Goal: Task Accomplishment & Management: Use online tool/utility

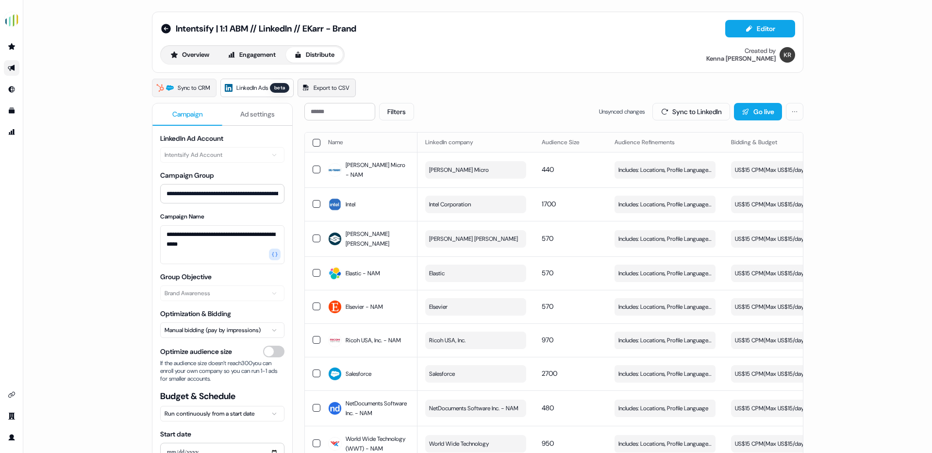
click at [338, 88] on span "Export to CSV" at bounding box center [332, 88] width 36 height 10
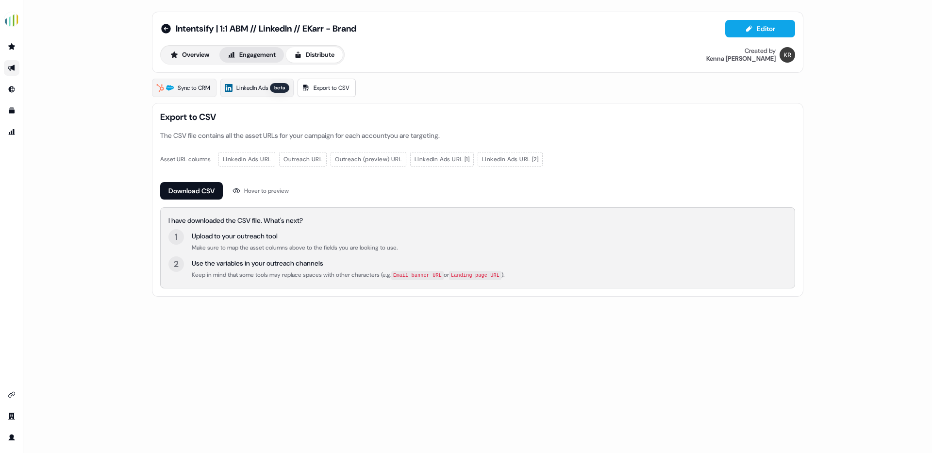
click at [263, 54] on button "Engagement" at bounding box center [251, 55] width 65 height 16
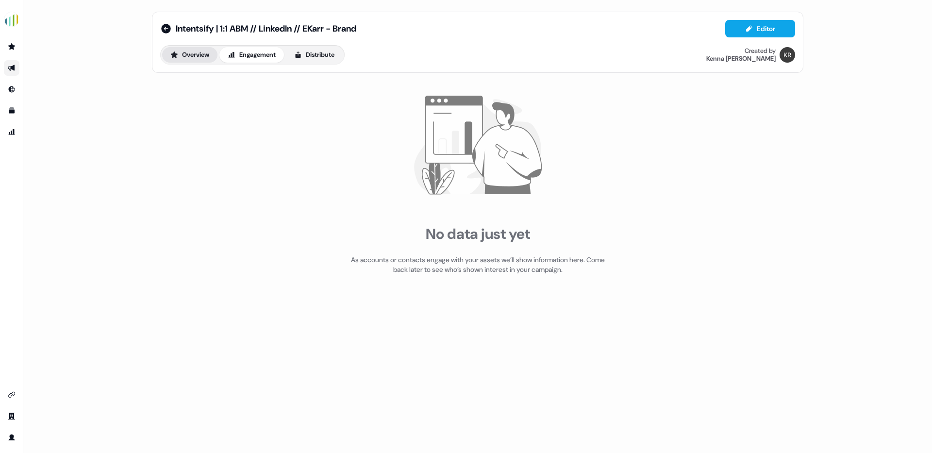
click at [199, 53] on button "Overview" at bounding box center [189, 55] width 55 height 16
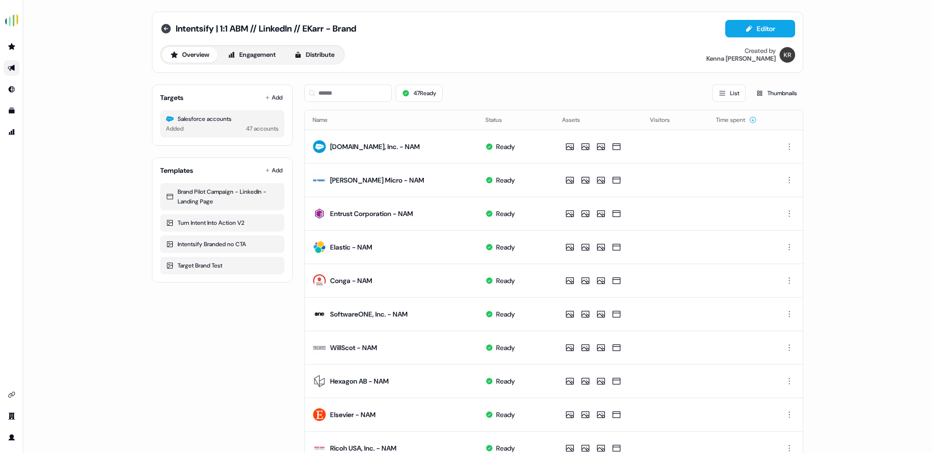
click at [161, 24] on icon at bounding box center [166, 29] width 12 height 12
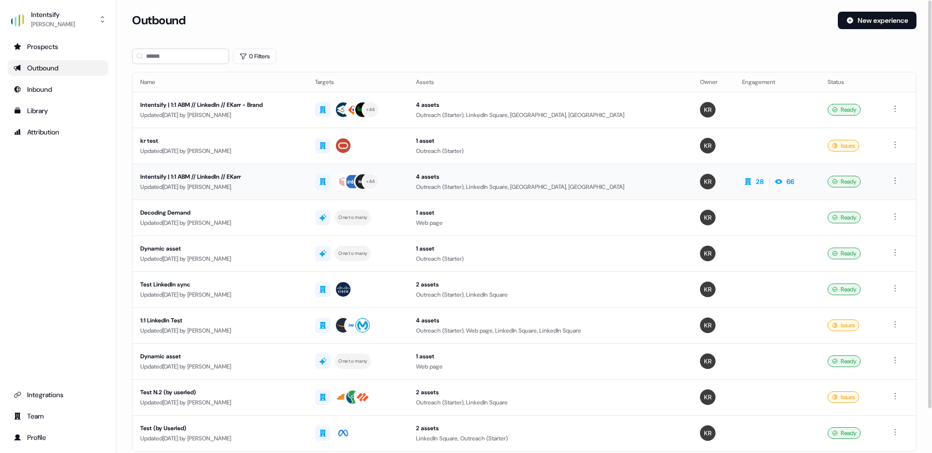
click at [229, 174] on div "Intentsify | 1:1 ABM // LinkedIn // EKarr" at bounding box center [219, 177] width 159 height 10
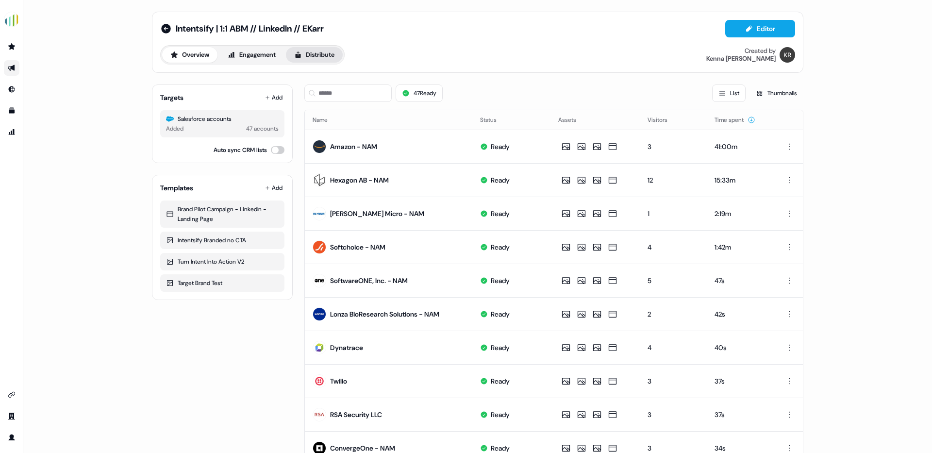
click at [314, 53] on button "Distribute" at bounding box center [314, 55] width 57 height 16
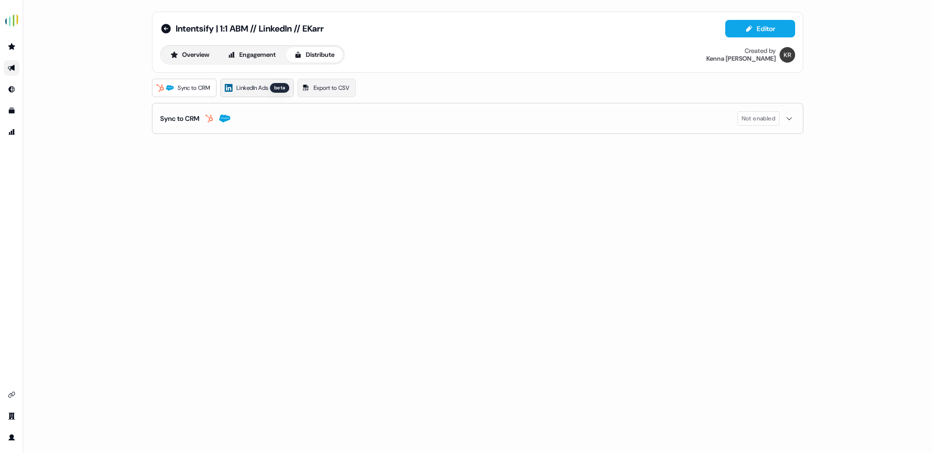
click at [243, 93] on link "LinkedIn Ads beta" at bounding box center [256, 88] width 73 height 18
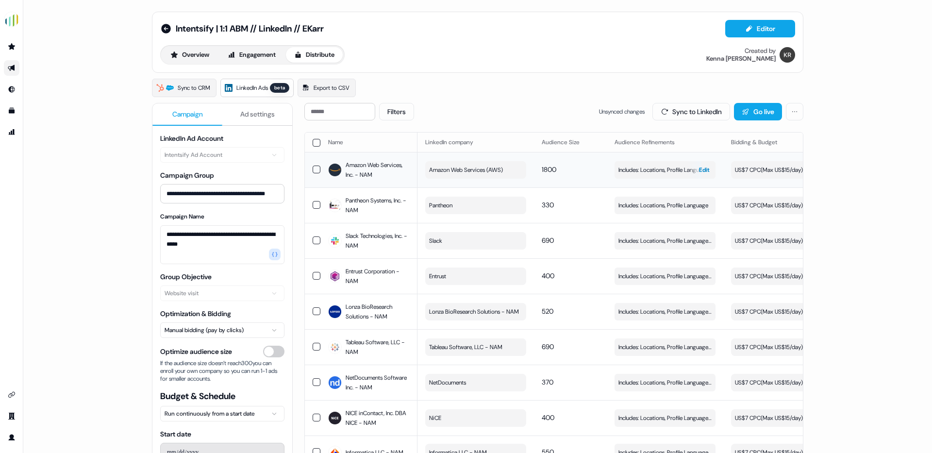
click at [657, 167] on span "Includes: Locations, Profile Language, Job Functions, Job Levels / Excludes: Jo…" at bounding box center [664, 170] width 93 height 10
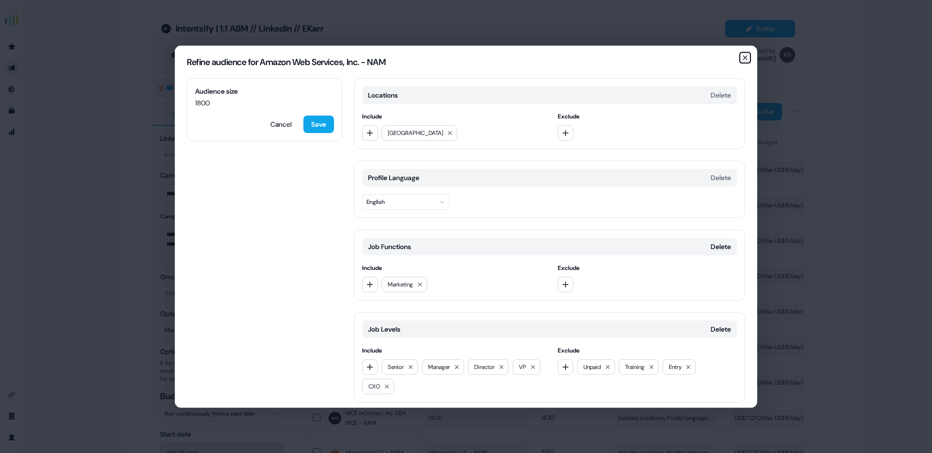
click at [744, 55] on icon "button" at bounding box center [745, 57] width 8 height 8
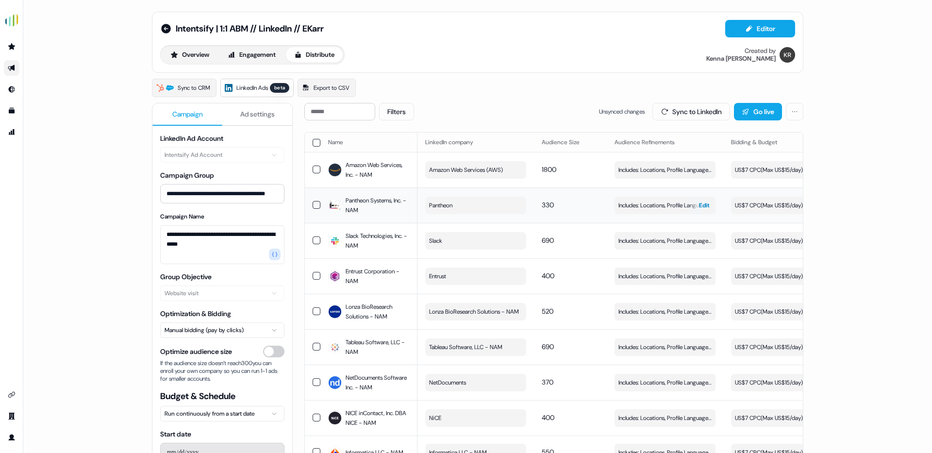
click at [635, 207] on span "Includes: Locations, Profile Language" at bounding box center [663, 205] width 90 height 10
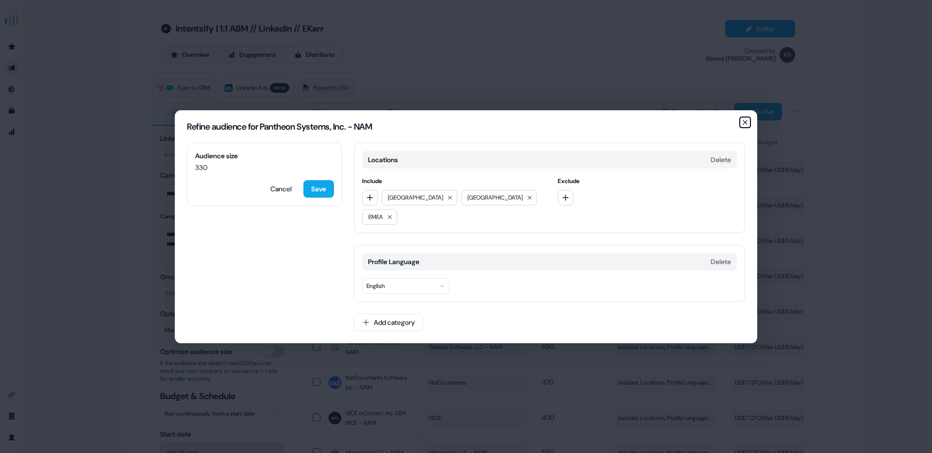
click at [746, 120] on icon "button" at bounding box center [745, 122] width 8 height 8
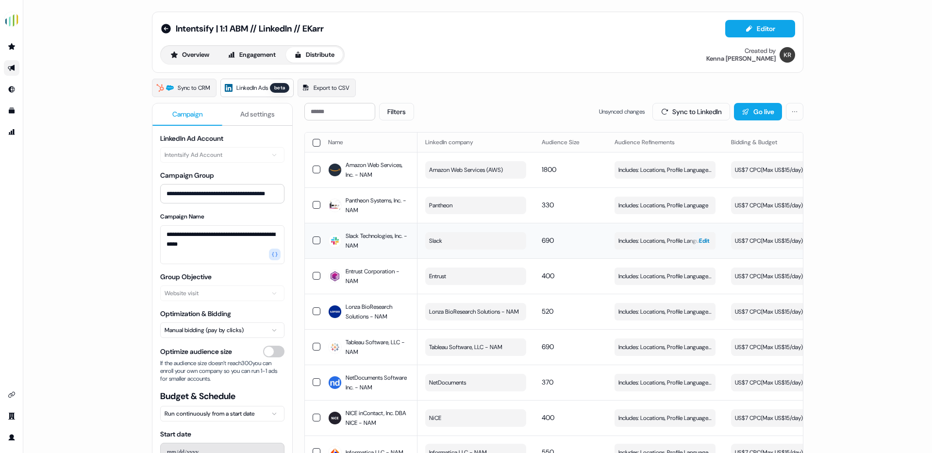
click at [660, 244] on span "Includes: Locations, Profile Language, Job Functions, Job Levels / Excludes: Jo…" at bounding box center [664, 241] width 93 height 10
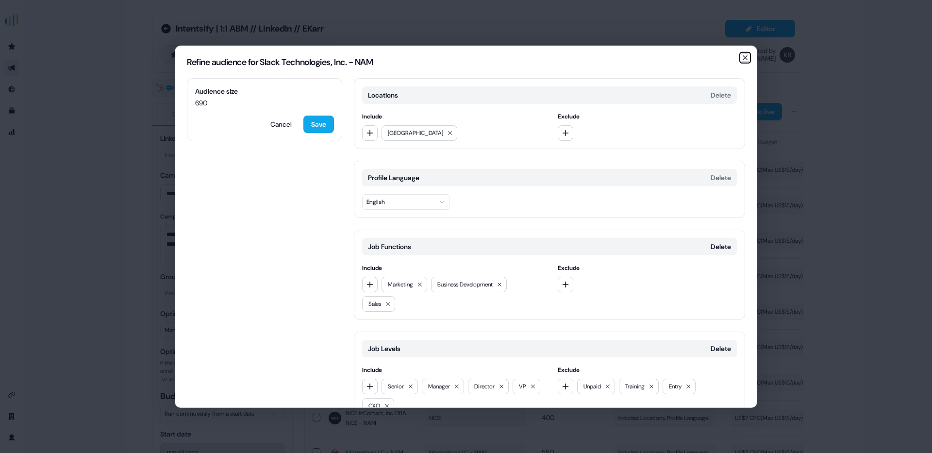
click at [743, 55] on icon "button" at bounding box center [745, 57] width 4 height 4
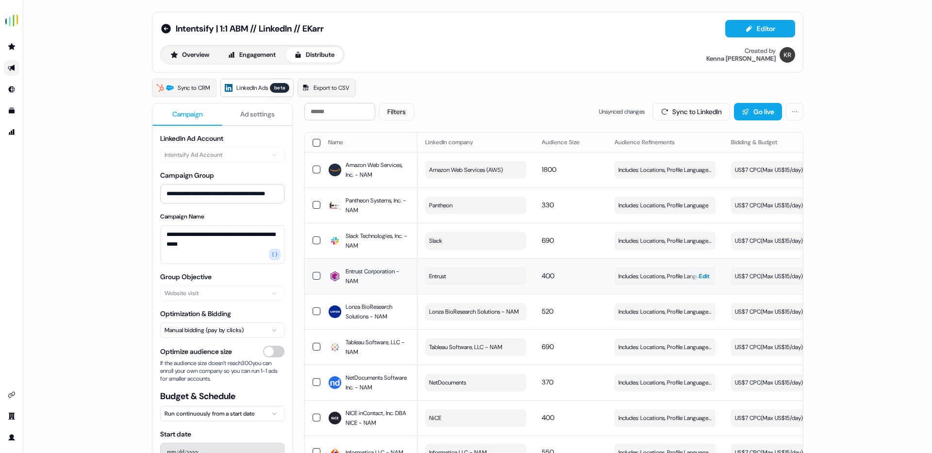
click at [642, 274] on span "Includes: Locations, Profile Language, Job Functions, Job Levels / Excludes: Jo…" at bounding box center [664, 276] width 93 height 10
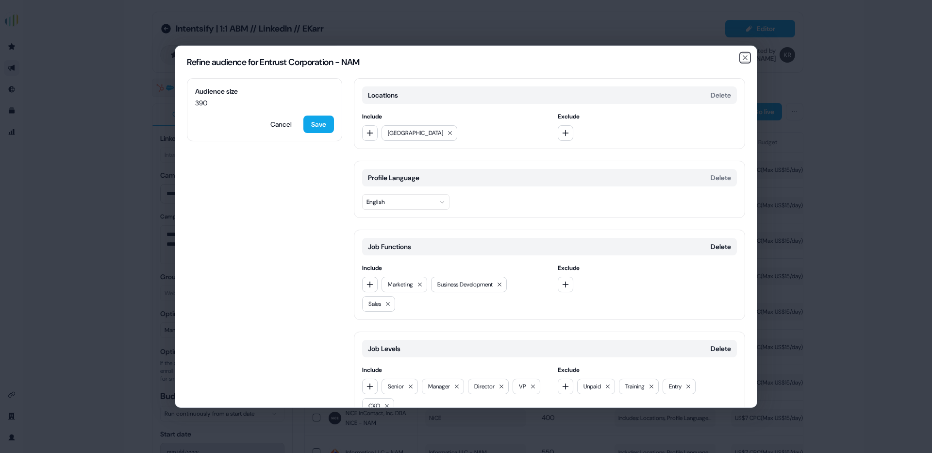
click at [743, 56] on icon "button" at bounding box center [745, 57] width 8 height 8
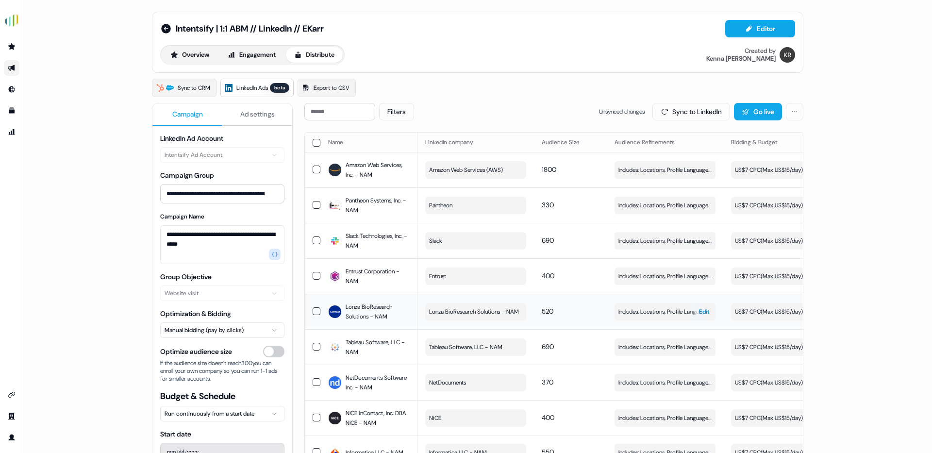
click at [687, 315] on div "button" at bounding box center [694, 311] width 14 height 17
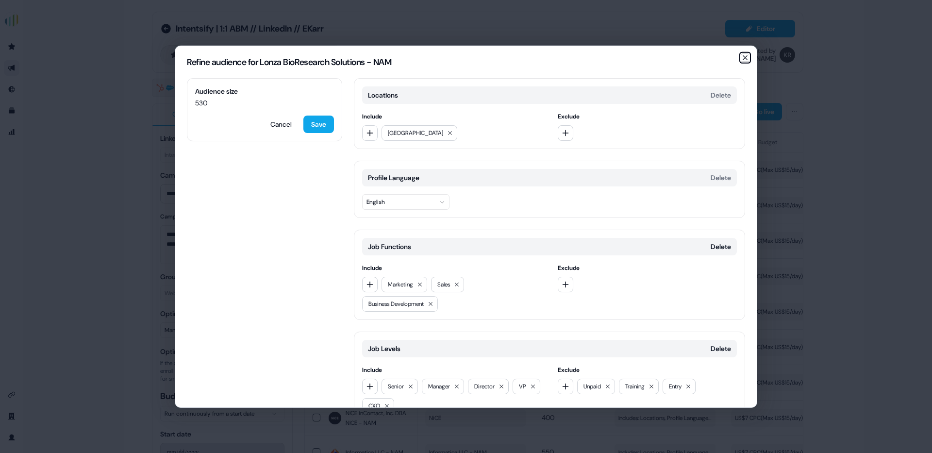
click at [743, 57] on icon "button" at bounding box center [745, 57] width 8 height 8
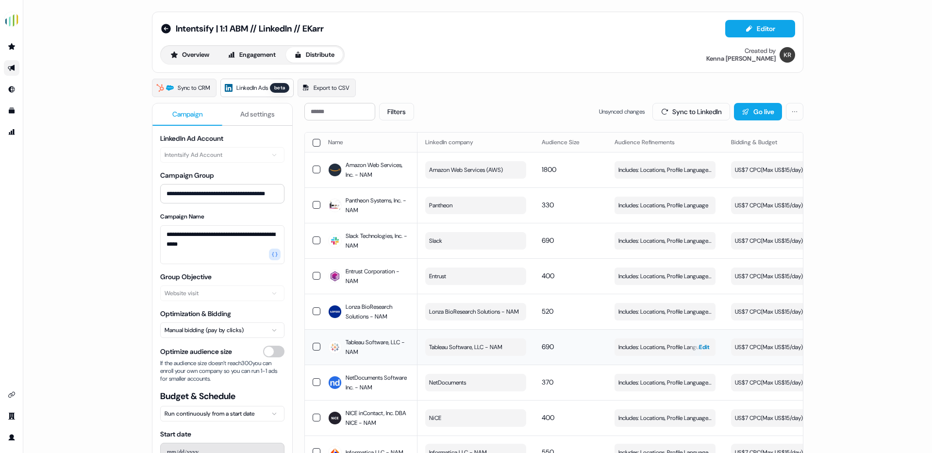
click at [645, 352] on span "Includes: Locations, Profile Language, Job Functions, Job Levels / Excludes: Jo…" at bounding box center [664, 347] width 93 height 10
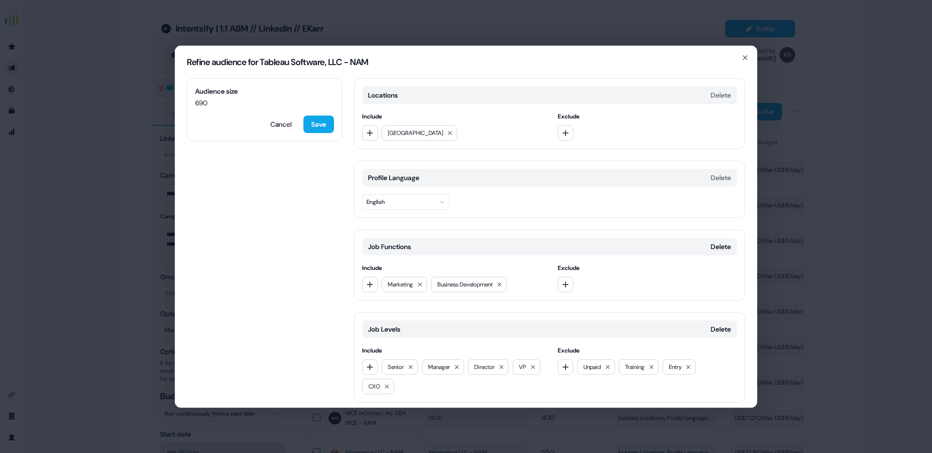
click at [749, 57] on div "Refine audience for Tableau Software, LLC - NAM" at bounding box center [465, 62] width 581 height 32
click at [745, 57] on icon "button" at bounding box center [745, 57] width 4 height 4
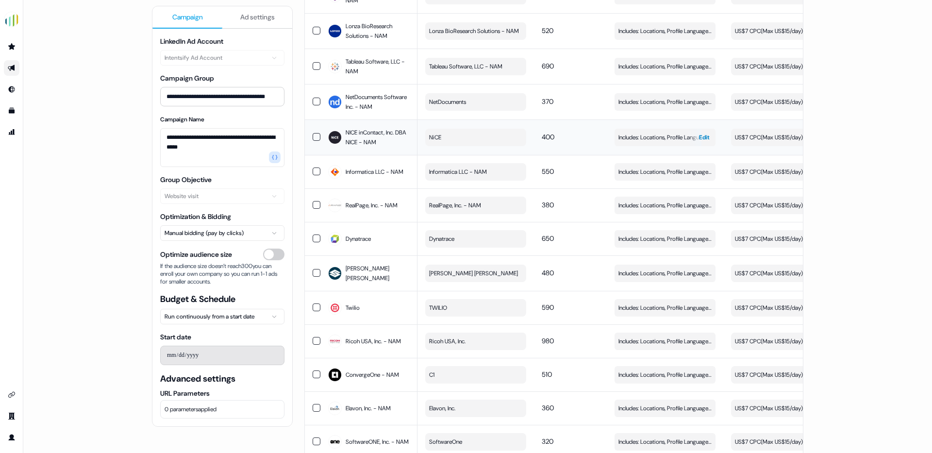
scroll to position [282, 0]
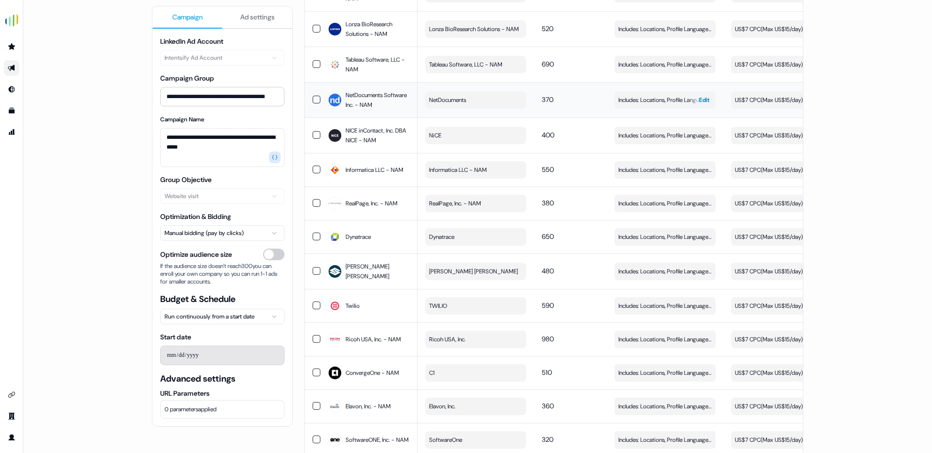
click at [654, 105] on span "Includes: Locations, Profile Language, Job Functions, Job Levels / Excludes: Jo…" at bounding box center [664, 100] width 93 height 10
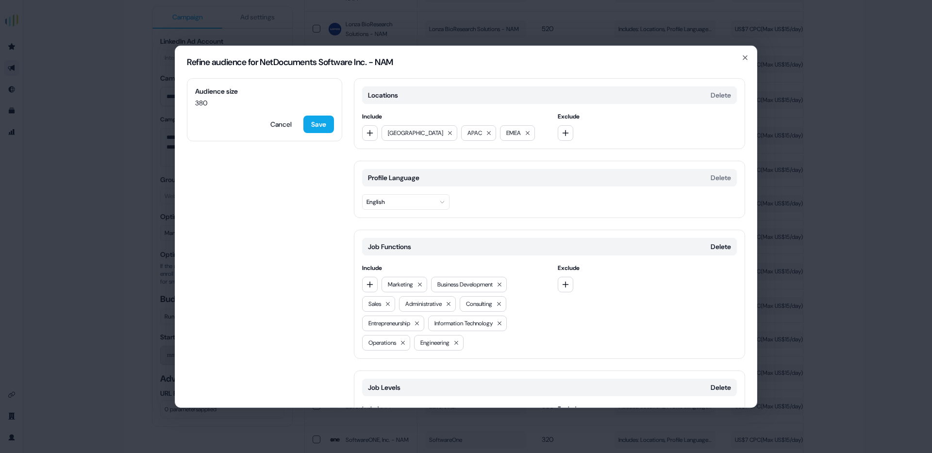
scroll to position [114, 0]
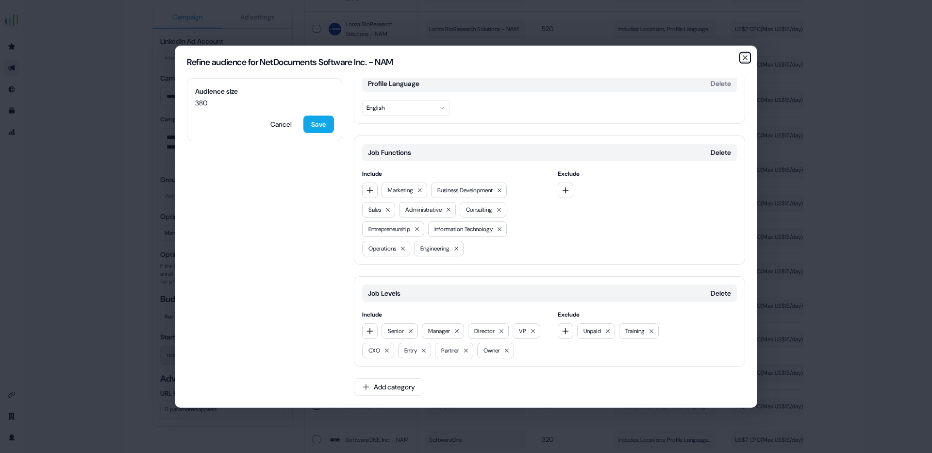
click at [743, 58] on icon "button" at bounding box center [745, 57] width 8 height 8
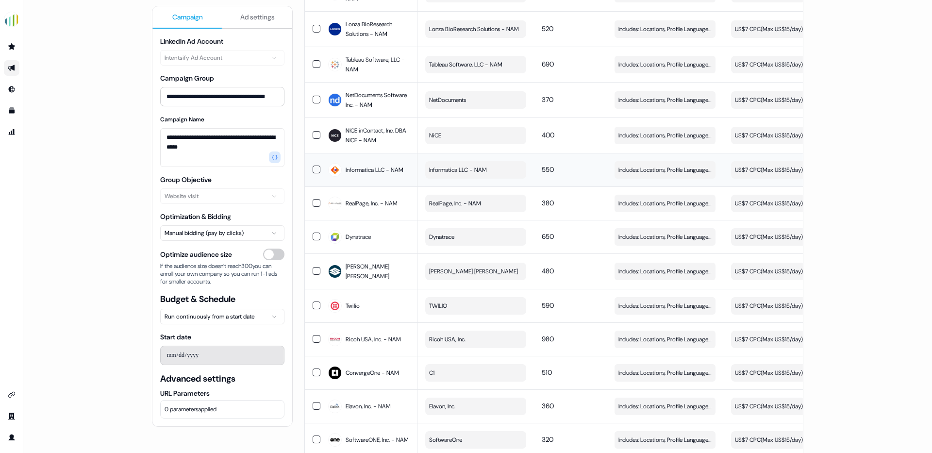
scroll to position [0, 0]
click at [657, 140] on span "Includes: Locations, Profile Language, Job Functions, Job Levels / Excludes: Jo…" at bounding box center [664, 136] width 93 height 10
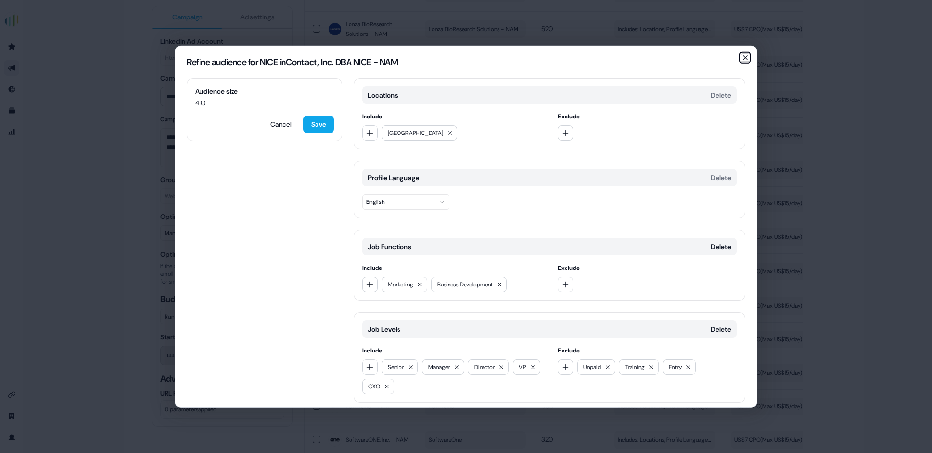
click at [745, 57] on icon "button" at bounding box center [745, 57] width 8 height 8
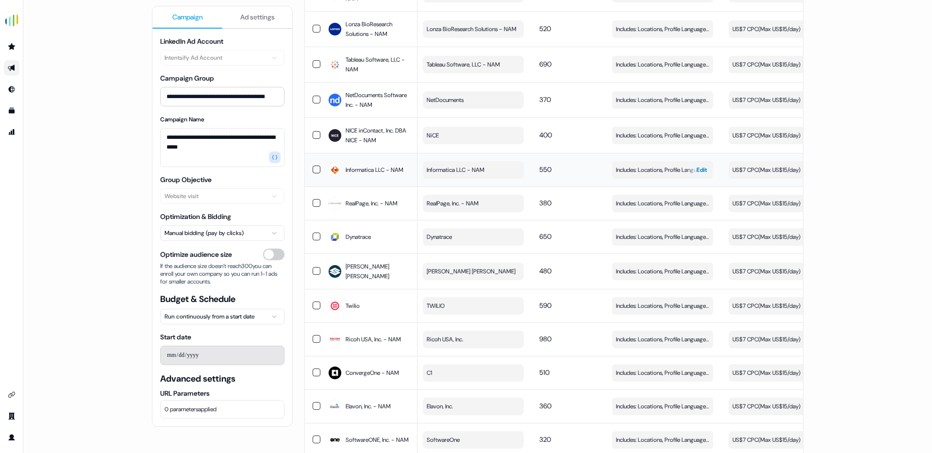
click at [664, 175] on span "Includes: Locations, Profile Language, Job Functions, Job Levels / Excludes: Jo…" at bounding box center [662, 170] width 93 height 10
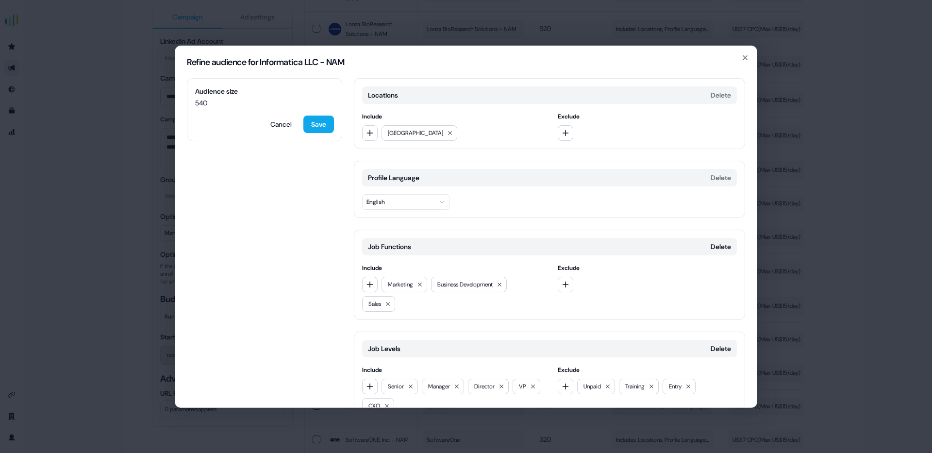
scroll to position [55, 0]
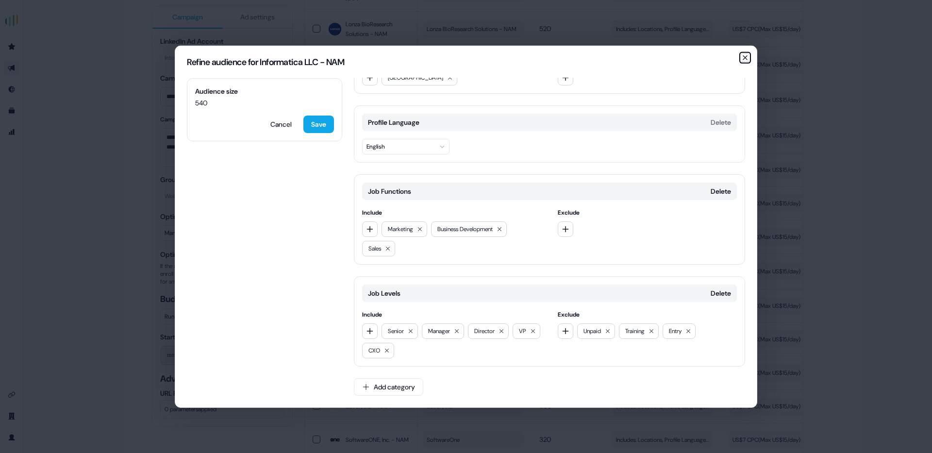
click at [746, 57] on icon "button" at bounding box center [745, 57] width 8 height 8
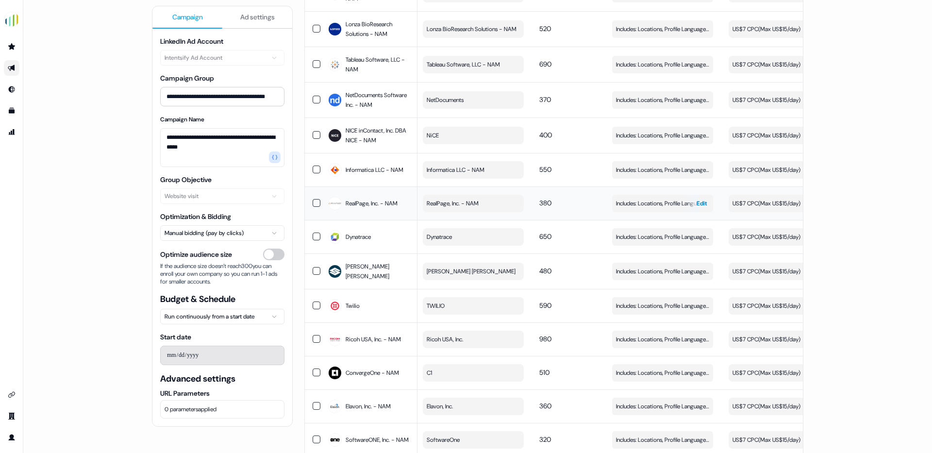
click at [651, 208] on span "Includes: Locations, Profile Language, Job Functions, Job Levels / Excludes: Jo…" at bounding box center [662, 204] width 93 height 10
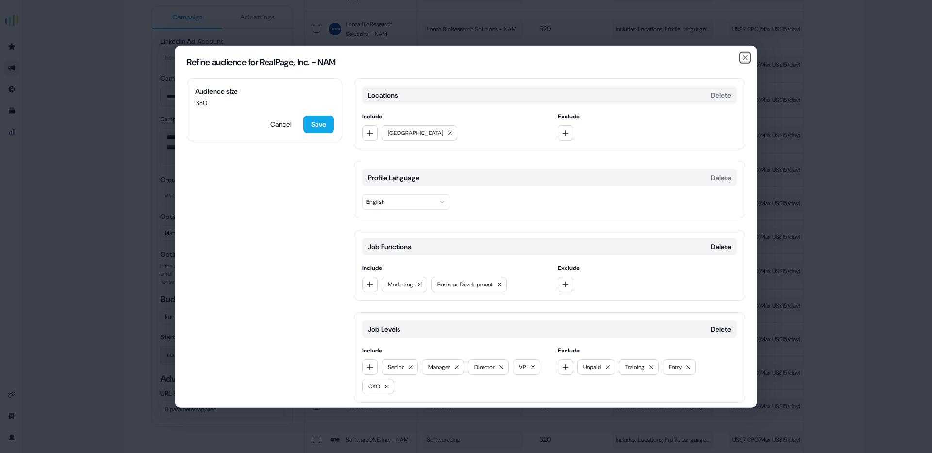
click at [741, 55] on icon "button" at bounding box center [745, 57] width 8 height 8
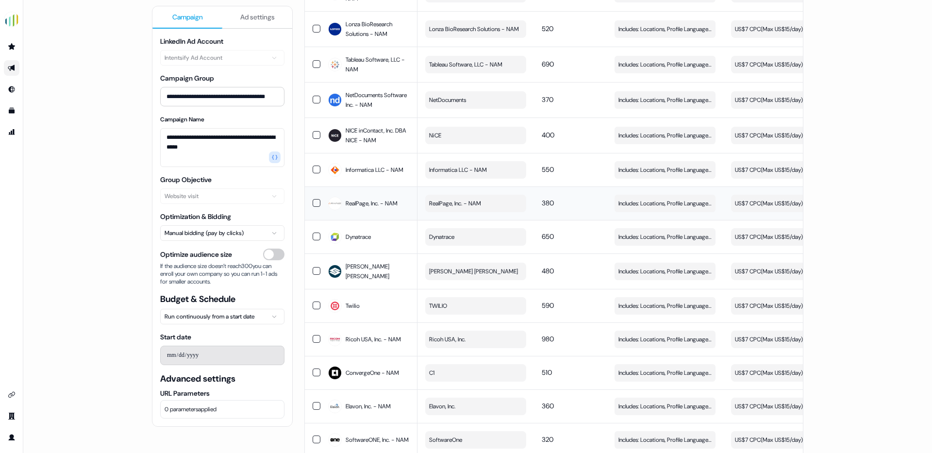
scroll to position [0, 0]
click at [650, 242] on span "Includes: Locations, Profile Language, Job Functions, Job Levels / Excludes: Jo…" at bounding box center [664, 237] width 93 height 10
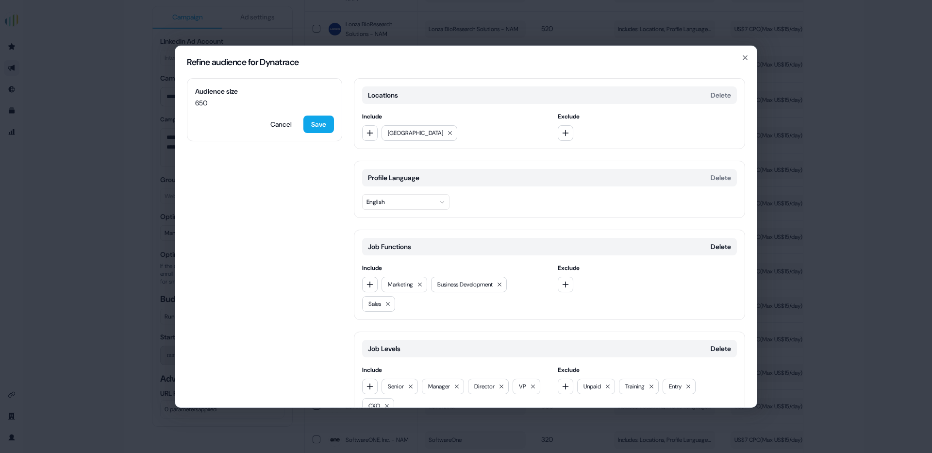
click at [736, 55] on div "Refine audience for Dynatrace" at bounding box center [465, 62] width 581 height 32
click at [741, 57] on icon "button" at bounding box center [745, 57] width 8 height 8
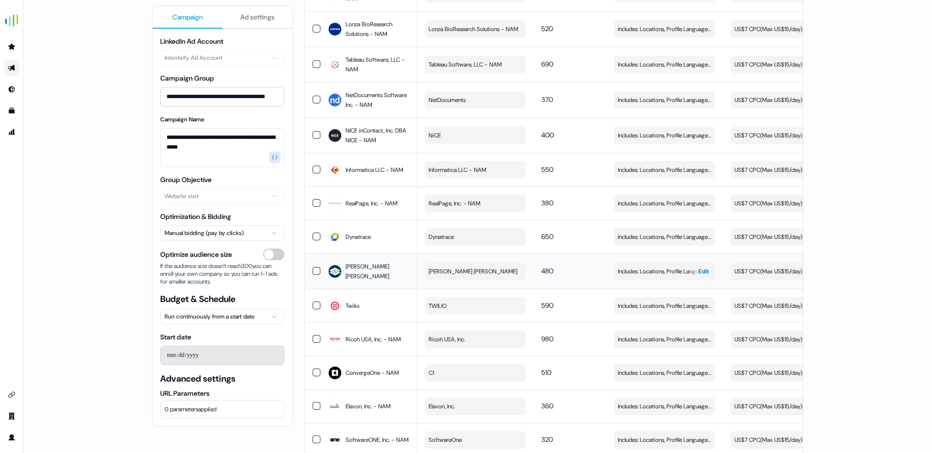
click at [665, 276] on span "Includes: Locations, Profile Language, Job Functions, Job Levels / Excludes: Jo…" at bounding box center [664, 271] width 93 height 10
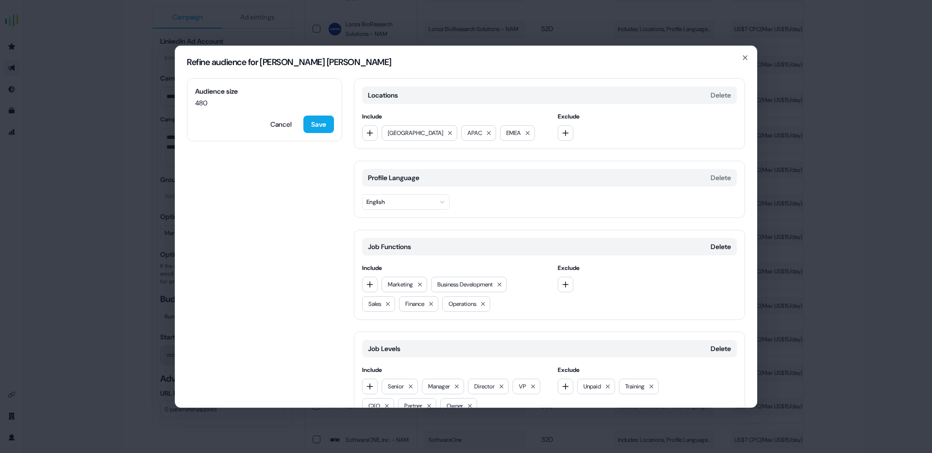
scroll to position [55, 0]
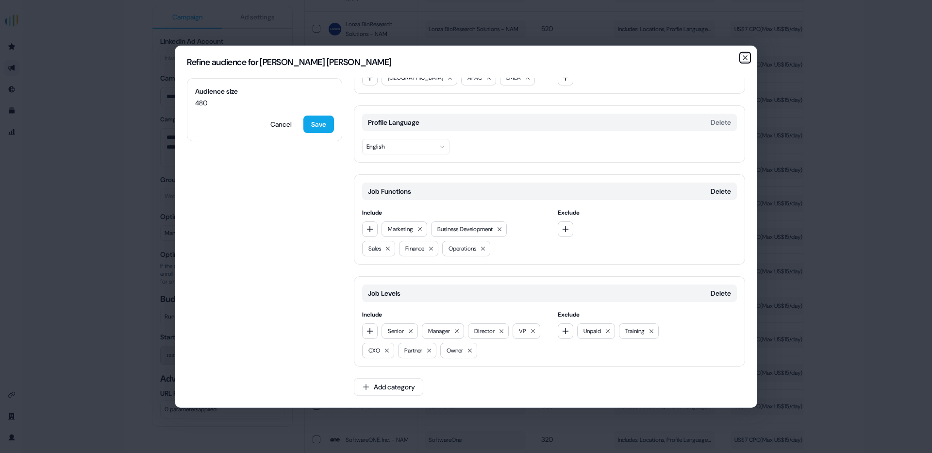
click at [745, 55] on icon "button" at bounding box center [745, 57] width 8 height 8
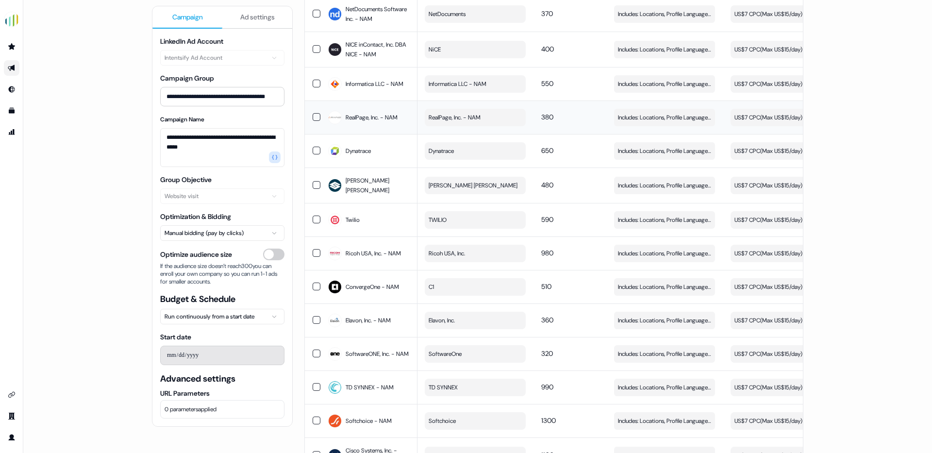
scroll to position [377, 0]
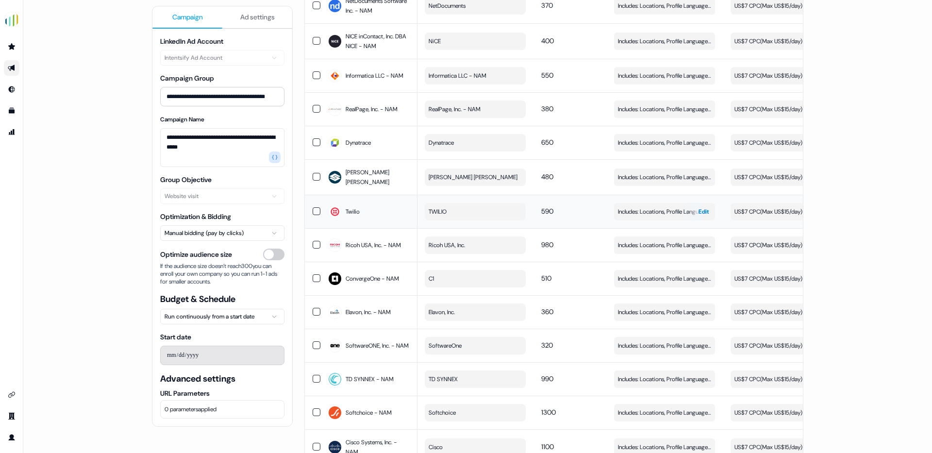
click at [635, 216] on span "Includes: Locations, Profile Language, Job Functions, Job Levels / Excludes: Jo…" at bounding box center [664, 212] width 93 height 10
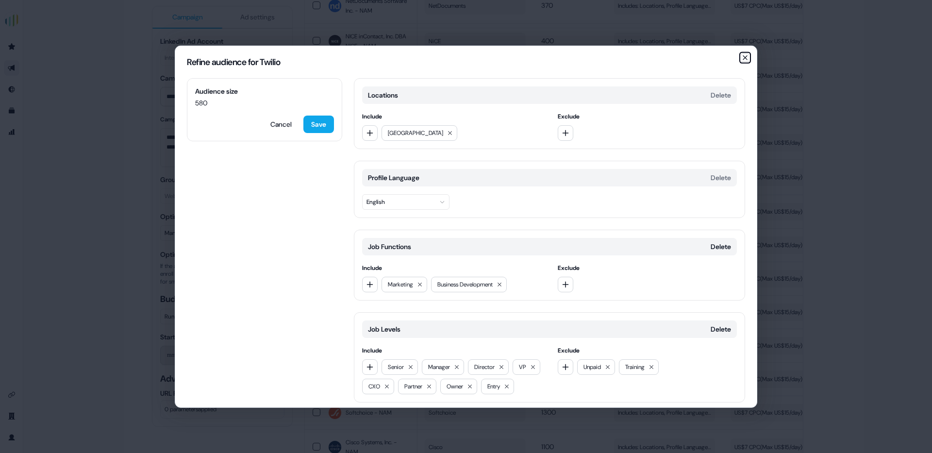
click at [745, 54] on icon "button" at bounding box center [745, 57] width 8 height 8
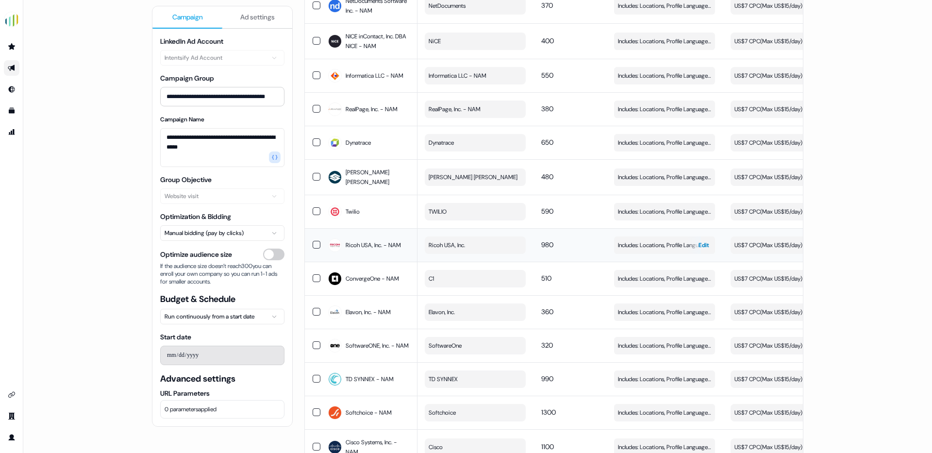
click at [647, 250] on span "Includes: Locations, Profile Language, Job Functions, Job Levels / Excludes: Jo…" at bounding box center [664, 245] width 93 height 10
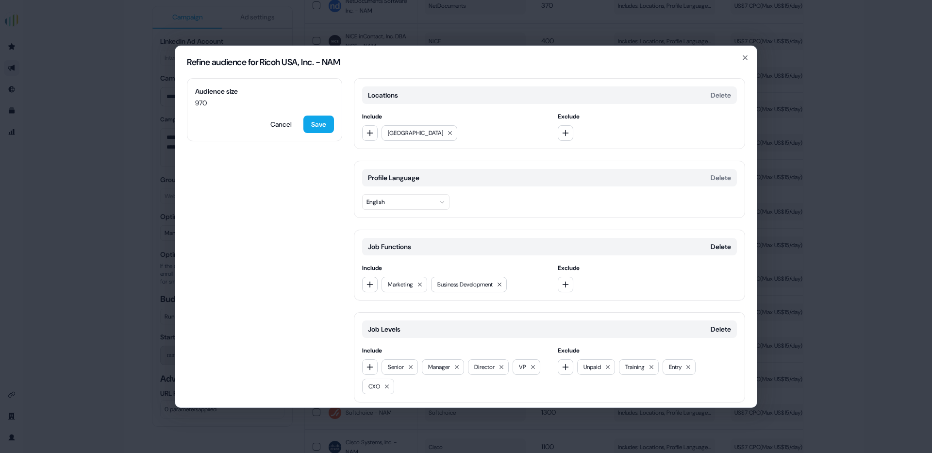
scroll to position [36, 0]
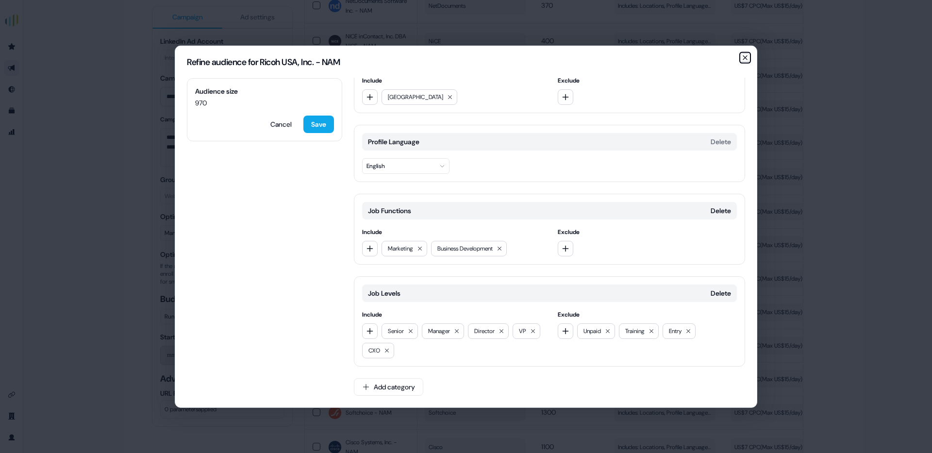
click at [743, 58] on icon "button" at bounding box center [745, 57] width 8 height 8
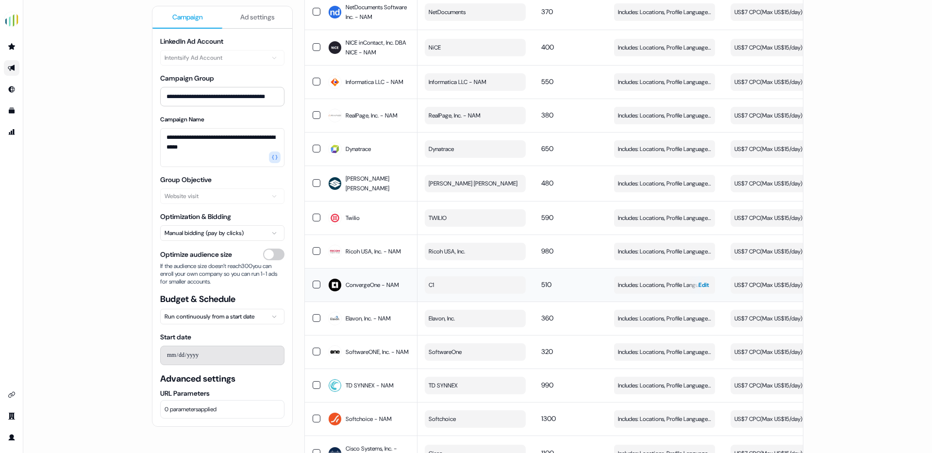
scroll to position [375, 0]
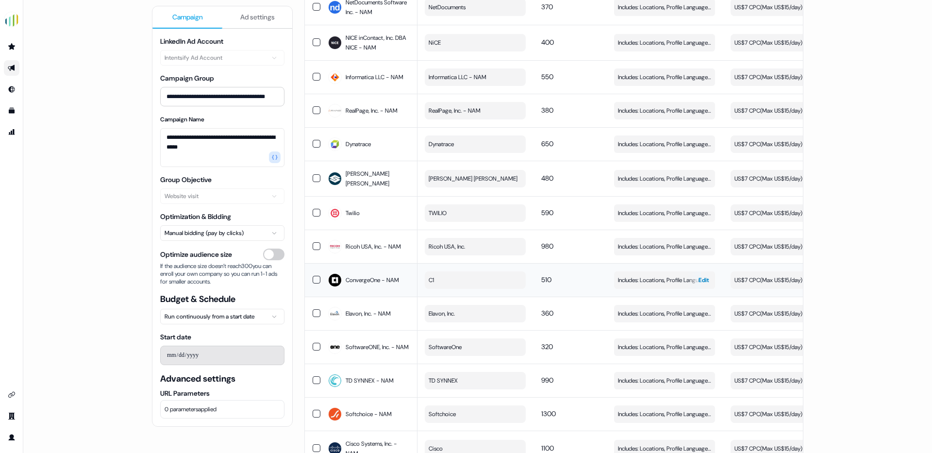
click at [663, 289] on button "Includes: Locations, Profile Language, Job Functions, Job Levels / Excludes: Jo…" at bounding box center [664, 279] width 101 height 17
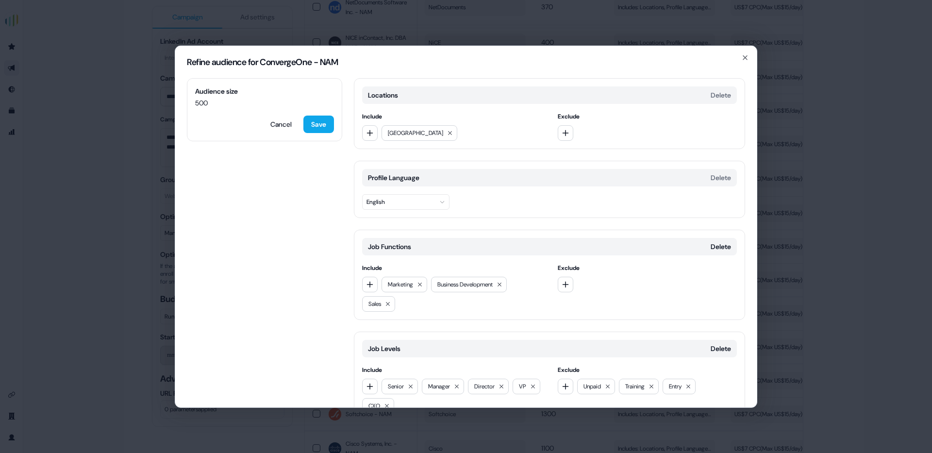
scroll to position [13, 0]
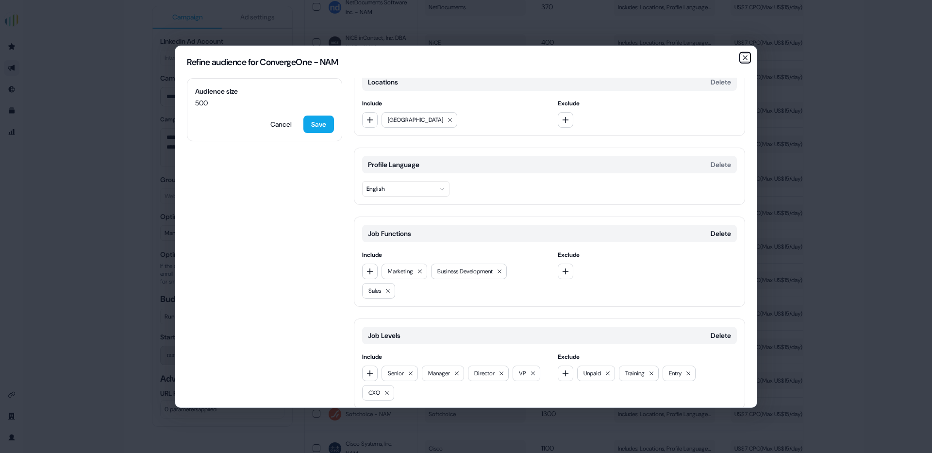
click at [744, 55] on icon "button" at bounding box center [745, 57] width 8 height 8
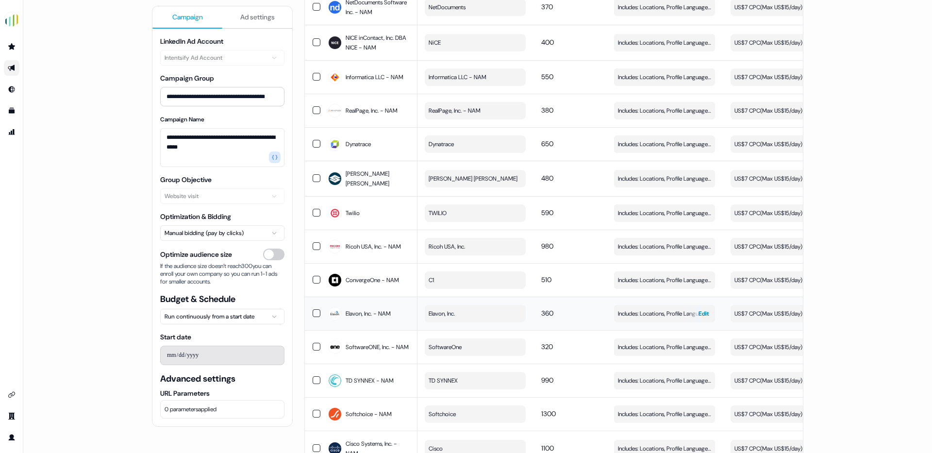
click at [639, 318] on span "Includes: Locations, Profile Language, Job Functions, Job Levels / Excludes: Jo…" at bounding box center [664, 314] width 93 height 10
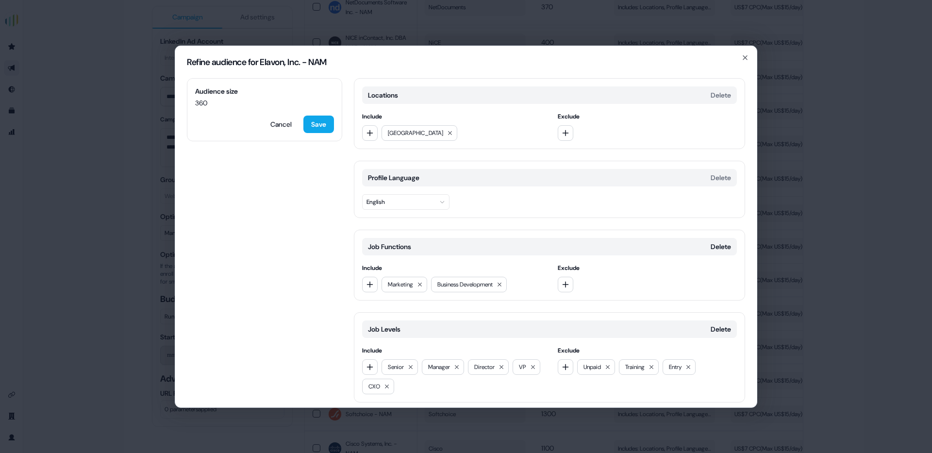
scroll to position [0, 0]
drag, startPoint x: 744, startPoint y: 54, endPoint x: 667, endPoint y: 130, distance: 107.8
click at [744, 54] on icon "button" at bounding box center [745, 57] width 8 height 8
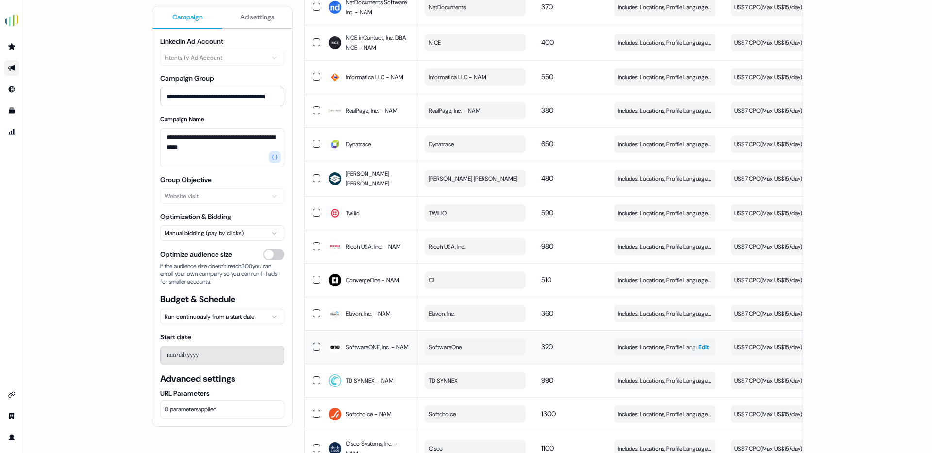
click at [645, 352] on span "Includes: Locations, Profile Language, Job Functions, Job Levels / Excludes: Jo…" at bounding box center [664, 347] width 93 height 10
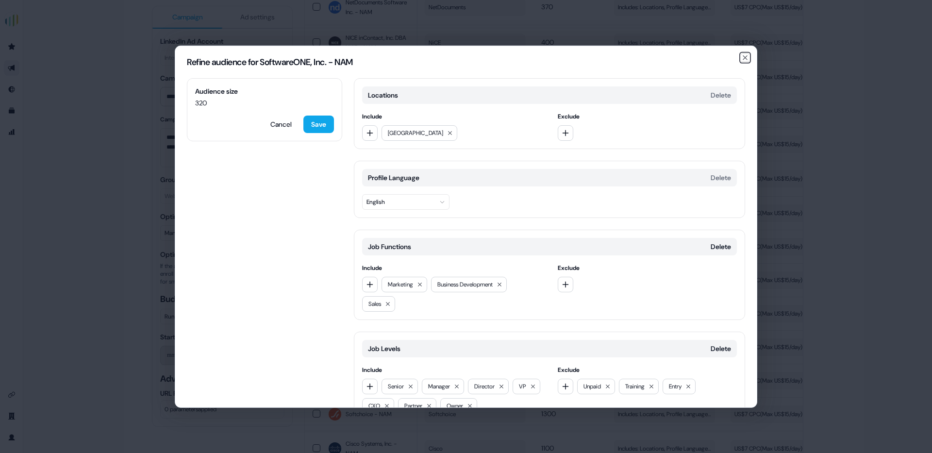
drag, startPoint x: 742, startPoint y: 54, endPoint x: 727, endPoint y: 55, distance: 15.1
click at [742, 54] on icon "button" at bounding box center [745, 57] width 8 height 8
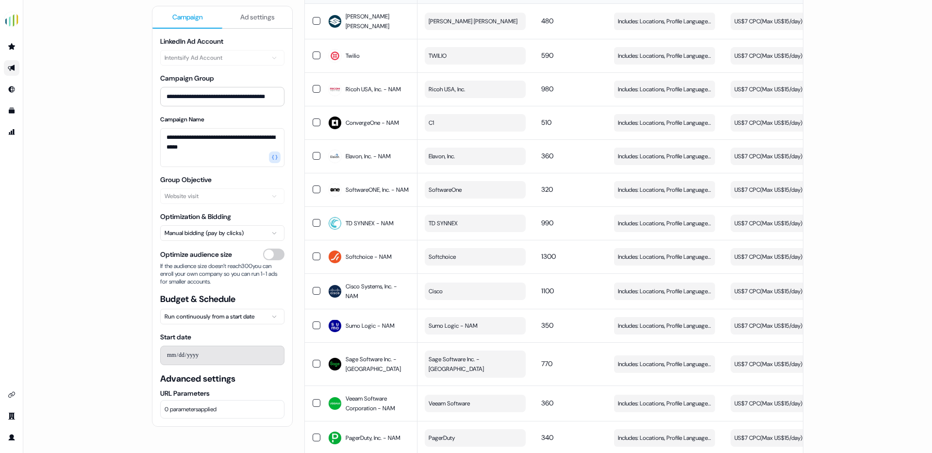
scroll to position [533, 0]
click at [656, 228] on span "Includes: Locations, Profile Language, Job Functions, Job Levels / Excludes: Jo…" at bounding box center [664, 223] width 93 height 10
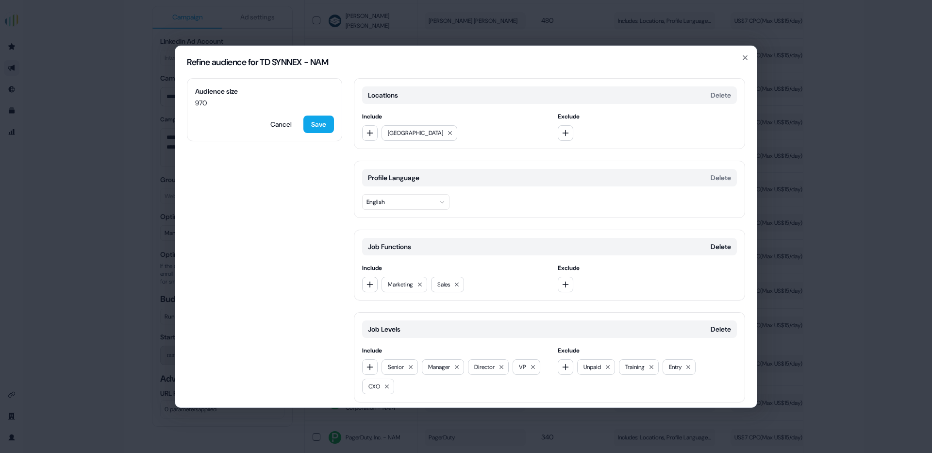
click at [740, 57] on h2 "Refine audience for TD SYNNEX - NAM" at bounding box center [466, 61] width 558 height 9
click at [746, 57] on icon "button" at bounding box center [745, 57] width 8 height 8
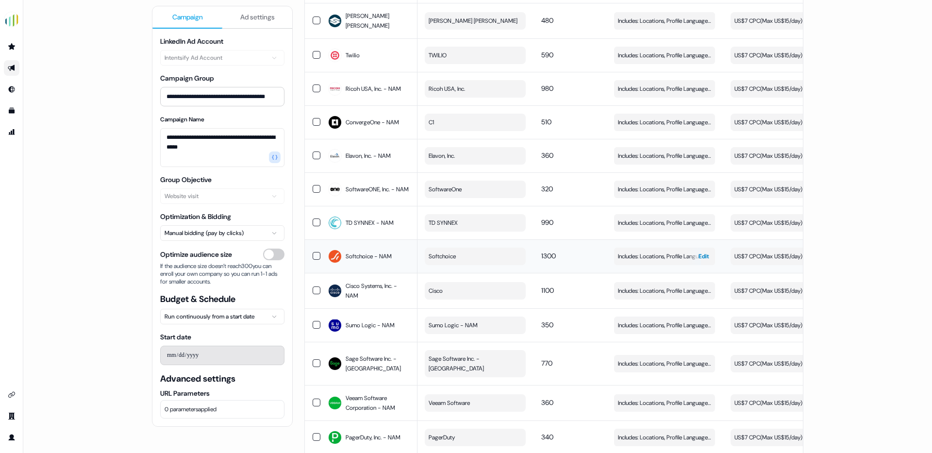
click at [650, 265] on button "Includes: Locations, Profile Language, Job Functions, Job Levels / Excludes: Jo…" at bounding box center [664, 256] width 101 height 17
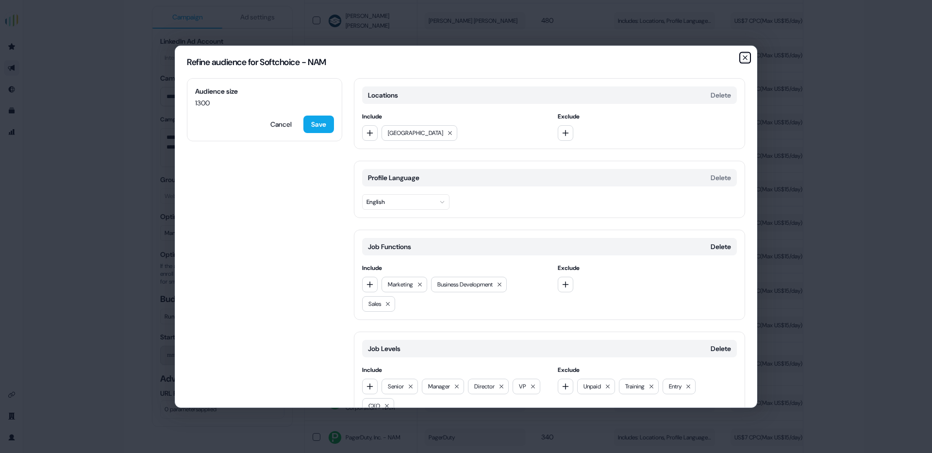
click at [744, 57] on icon "button" at bounding box center [745, 57] width 4 height 4
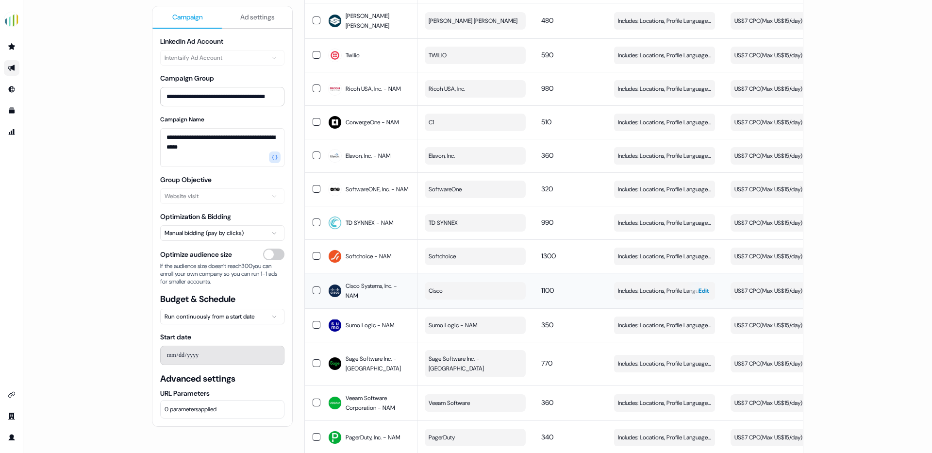
click at [635, 296] on span "Includes: Locations, Profile Language, Job Functions, Job Levels / Excludes: Jo…" at bounding box center [664, 291] width 93 height 10
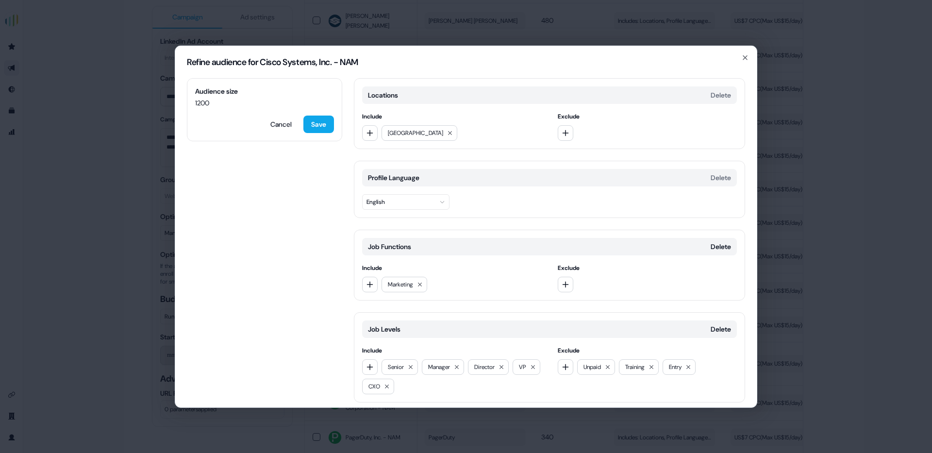
click at [740, 58] on h2 "Refine audience for Cisco Systems, Inc. - NAM" at bounding box center [466, 61] width 558 height 9
drag, startPoint x: 744, startPoint y: 53, endPoint x: 582, endPoint y: 69, distance: 162.4
click at [744, 53] on icon "button" at bounding box center [745, 57] width 8 height 8
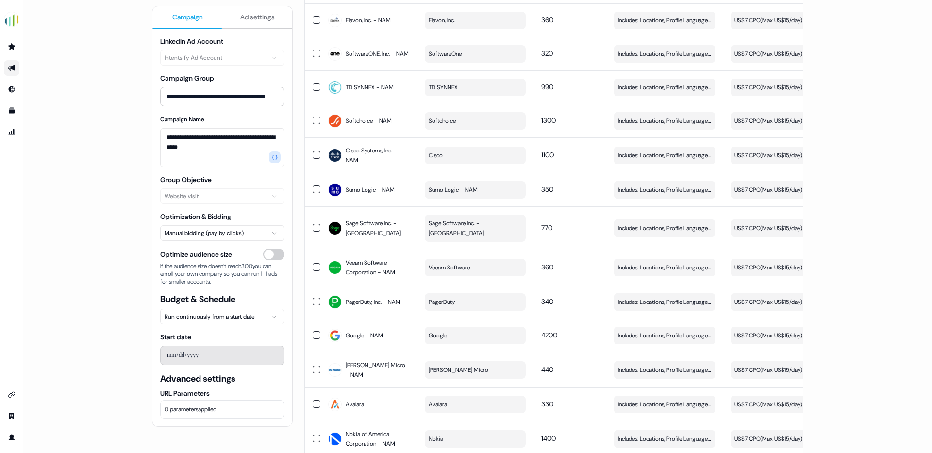
scroll to position [672, 0]
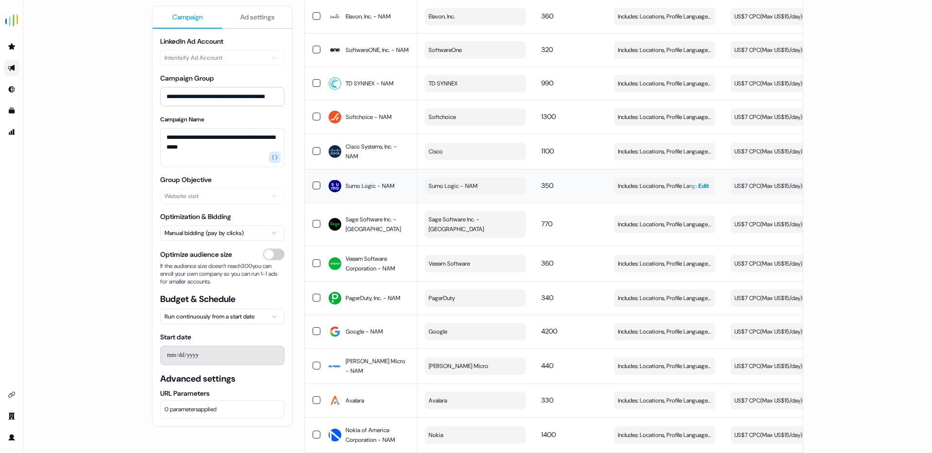
click at [637, 191] on span "Includes: Locations, Profile Language, Job Functions, Job Levels / Excludes: Jo…" at bounding box center [664, 186] width 93 height 10
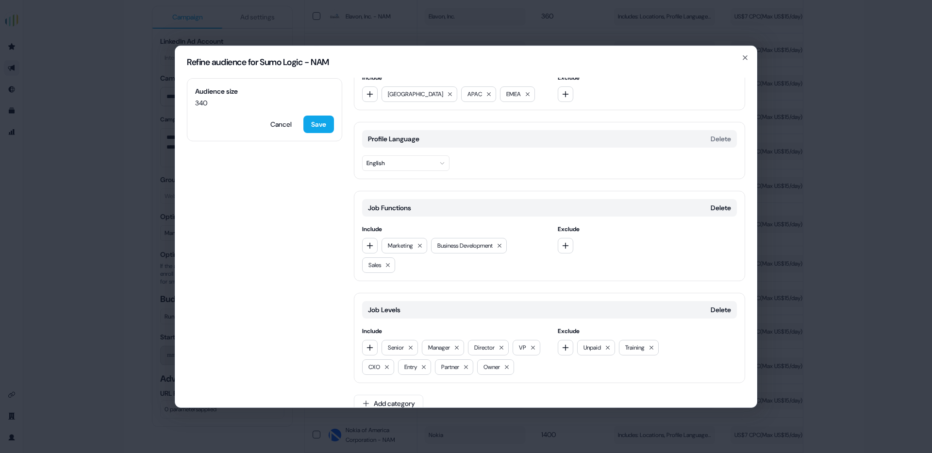
scroll to position [38, 0]
click at [744, 56] on icon "button" at bounding box center [745, 57] width 8 height 8
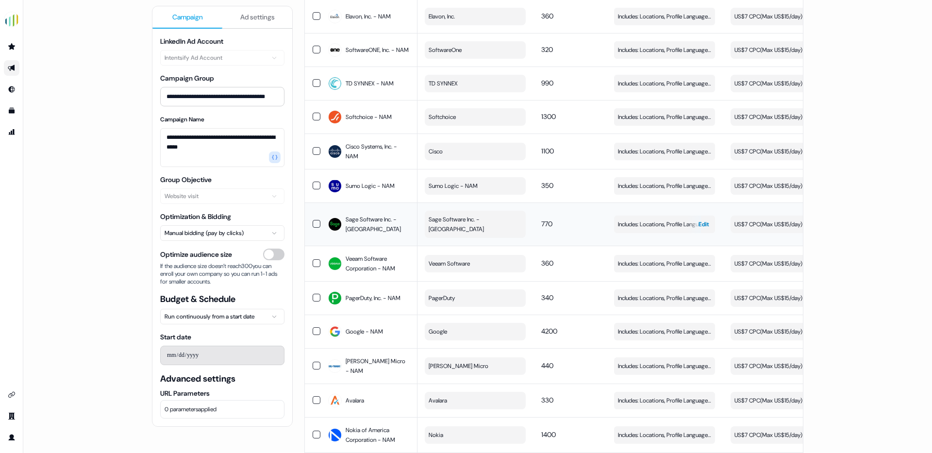
click at [658, 233] on button "Includes: Locations, Profile Language, Job Functions, Job Levels / Excludes: Jo…" at bounding box center [664, 223] width 101 height 17
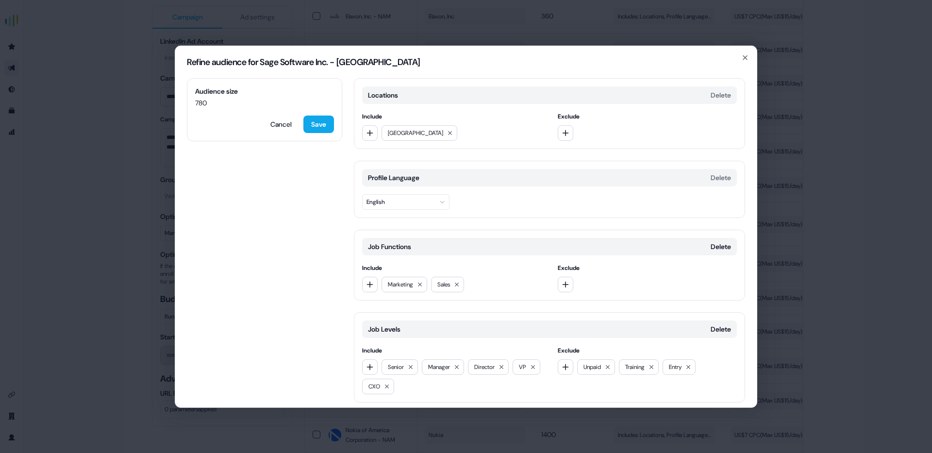
scroll to position [1, 0]
click at [744, 56] on icon "button" at bounding box center [745, 57] width 8 height 8
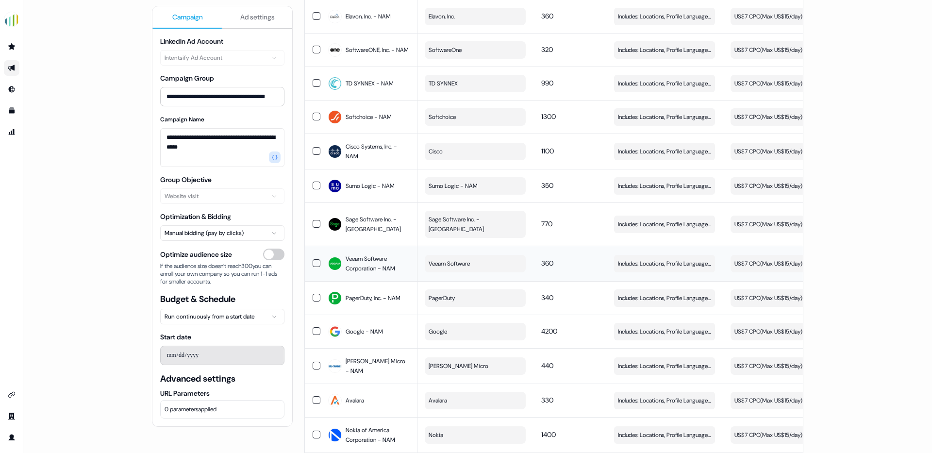
scroll to position [672, 0]
click at [661, 265] on span "Includes: Locations, Profile Language, Job Functions, Job Levels / Excludes: Jo…" at bounding box center [664, 264] width 93 height 10
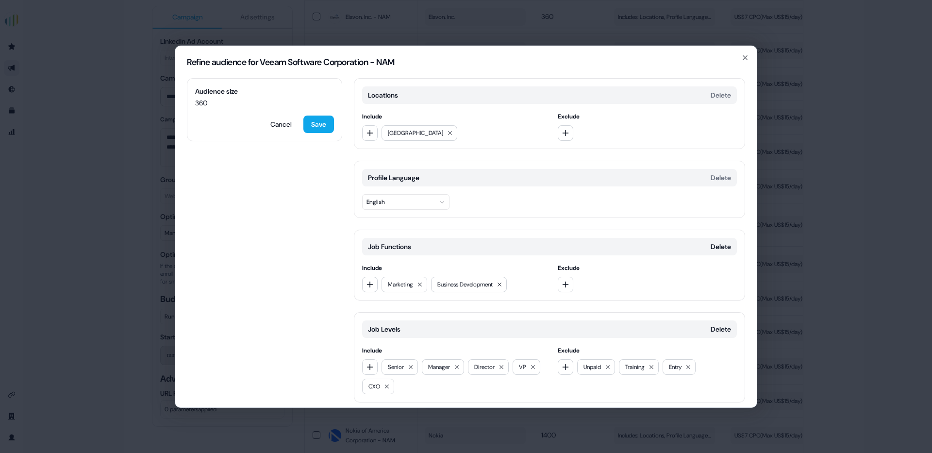
scroll to position [0, 0]
click at [744, 58] on icon "button" at bounding box center [745, 57] width 8 height 8
click at [743, 58] on div "Refine audience for Veeam Software Corporation - NAM Audience size 360 Cancel S…" at bounding box center [466, 226] width 932 height 453
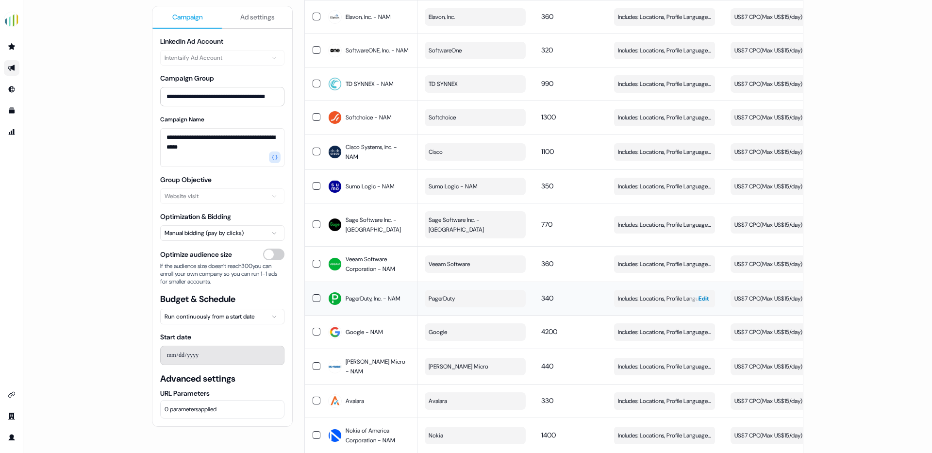
click at [645, 303] on span "Includes: Locations, Profile Language, Job Functions, Job Levels" at bounding box center [664, 299] width 93 height 10
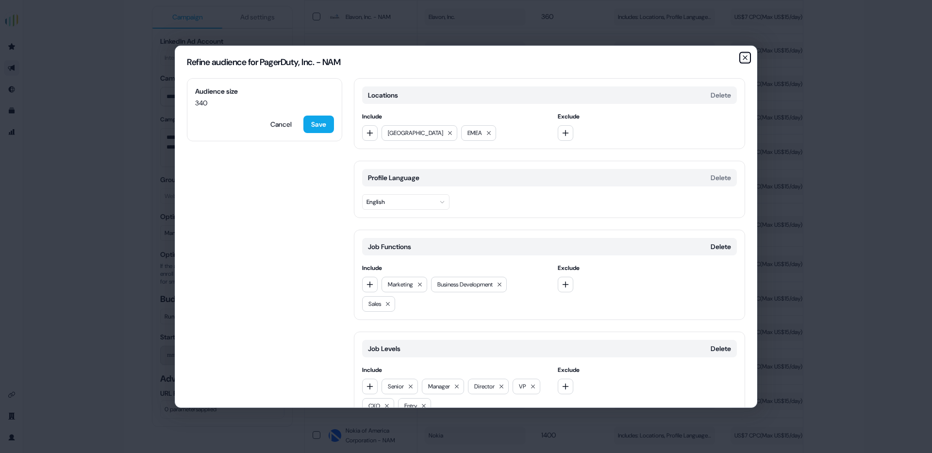
click at [743, 57] on icon "button" at bounding box center [745, 57] width 8 height 8
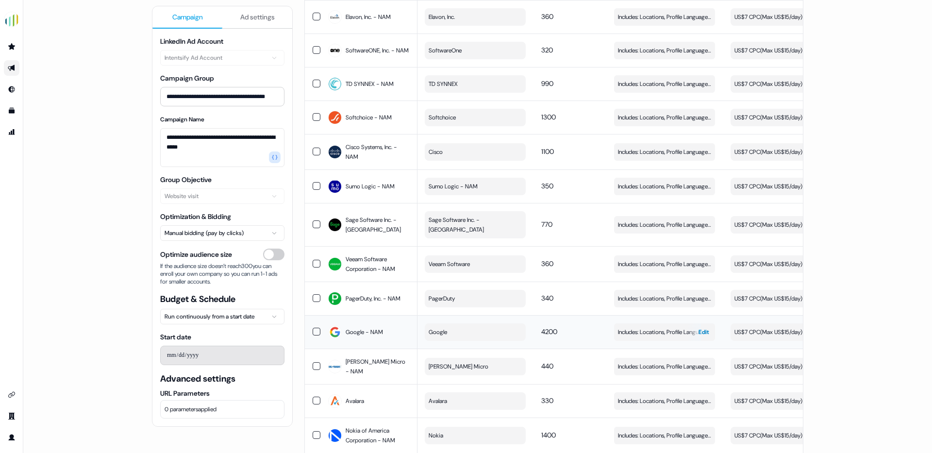
click at [640, 329] on span "Includes: Locations, Profile Language, Job Functions, Job Levels / Excludes: Jo…" at bounding box center [664, 332] width 93 height 10
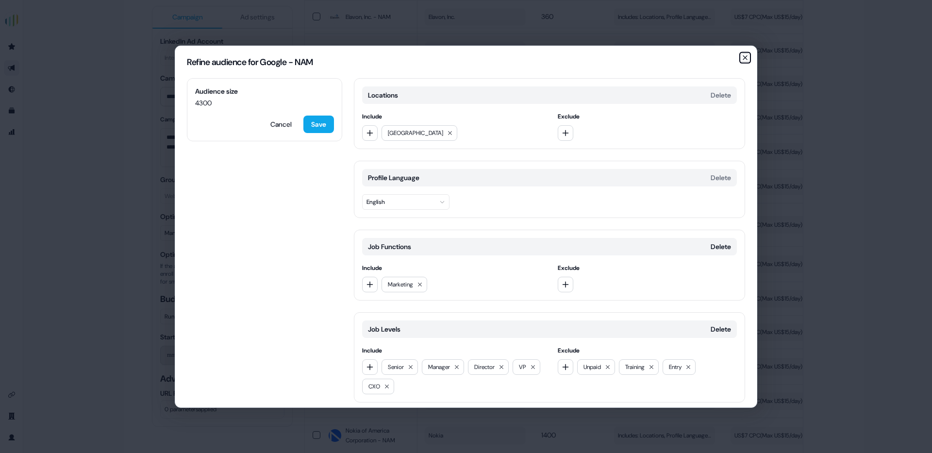
click at [742, 55] on icon "button" at bounding box center [745, 57] width 8 height 8
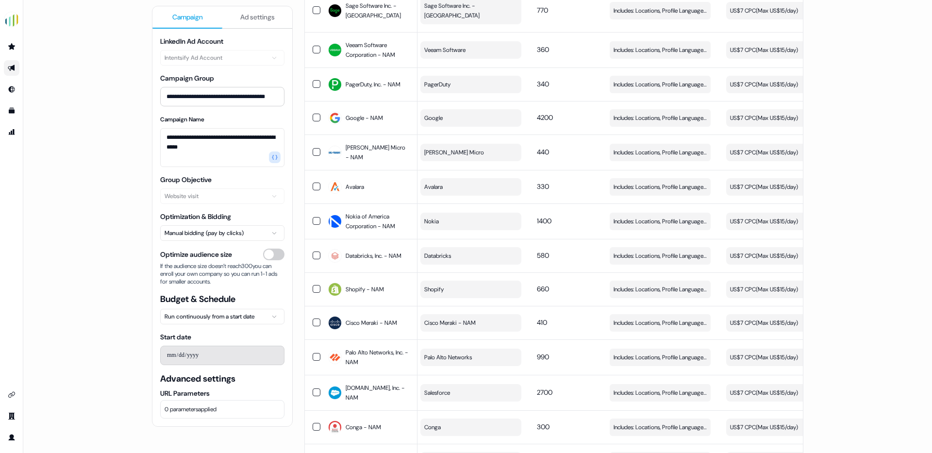
scroll to position [886, 0]
click at [653, 151] on span "Includes: Locations, Profile Language, Job Functions, Job Levels / Excludes: Jo…" at bounding box center [659, 152] width 93 height 10
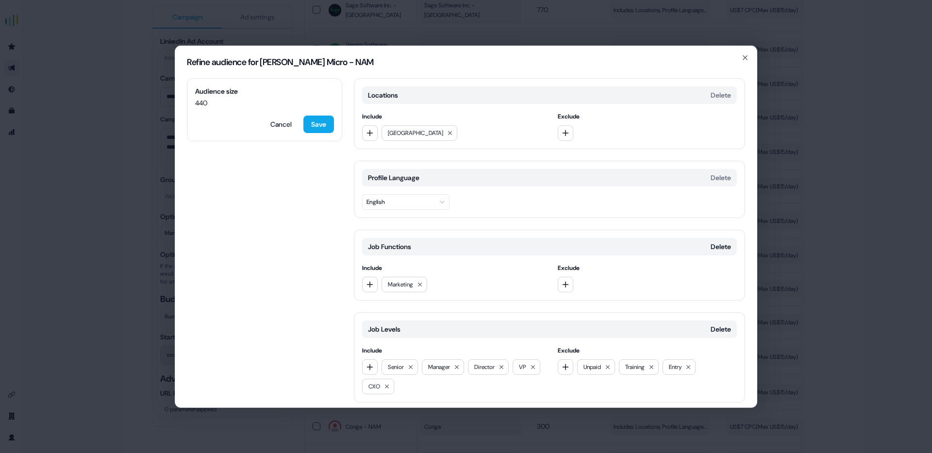
scroll to position [10, 0]
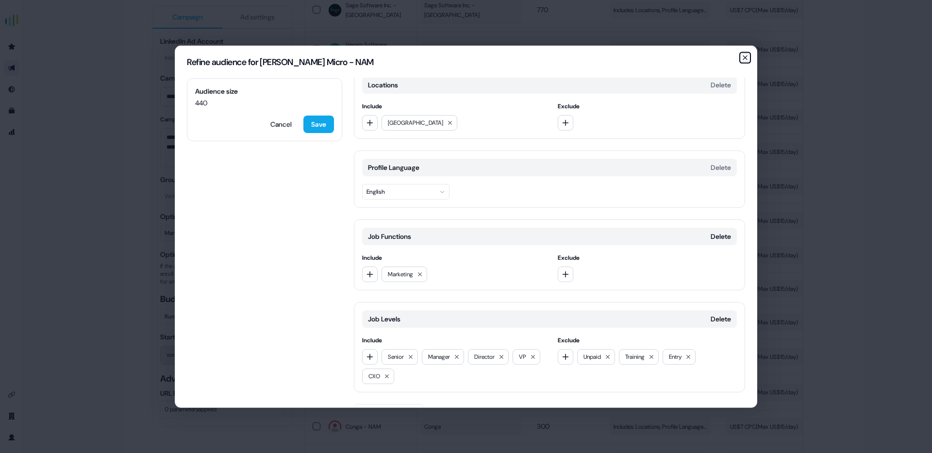
click at [745, 57] on icon "button" at bounding box center [745, 57] width 4 height 4
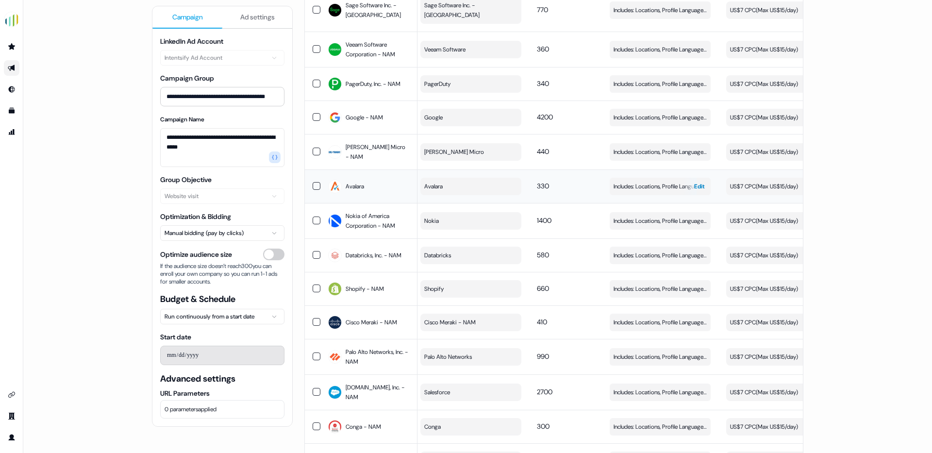
click at [647, 183] on span "Includes: Locations, Profile Language, Job Functions, Job Levels / Excludes: Jo…" at bounding box center [659, 187] width 93 height 10
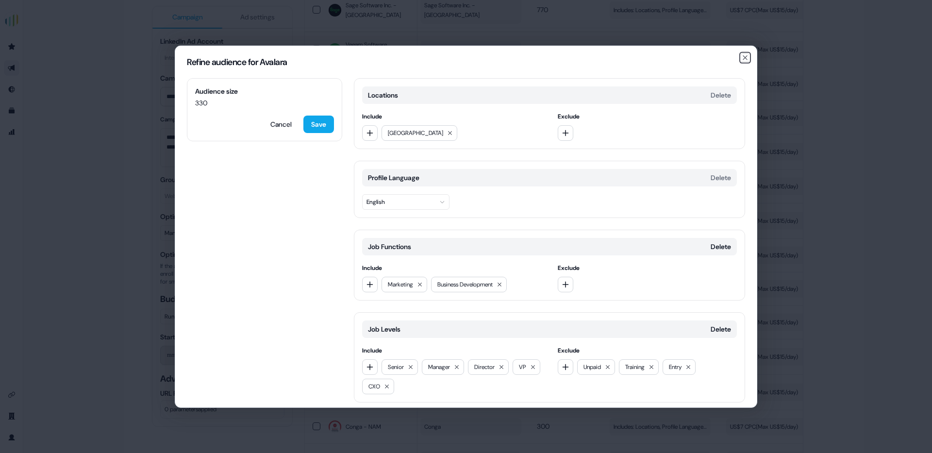
click at [743, 57] on icon "button" at bounding box center [745, 57] width 8 height 8
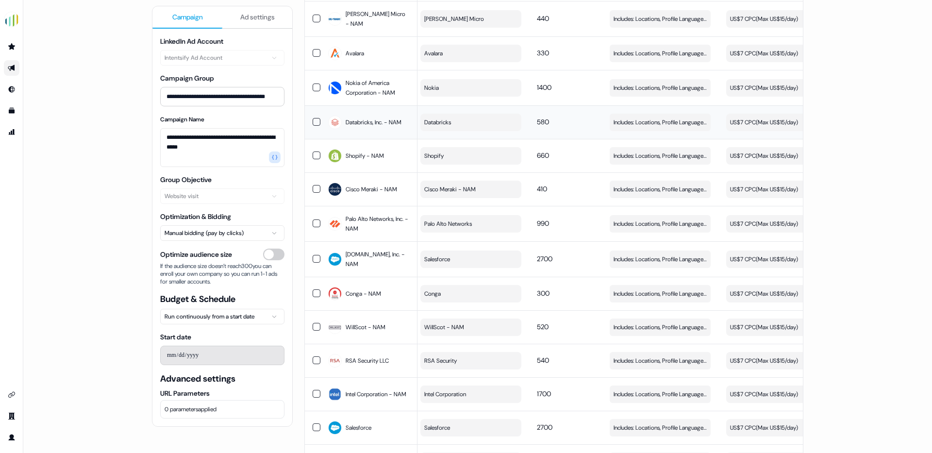
scroll to position [1017, 0]
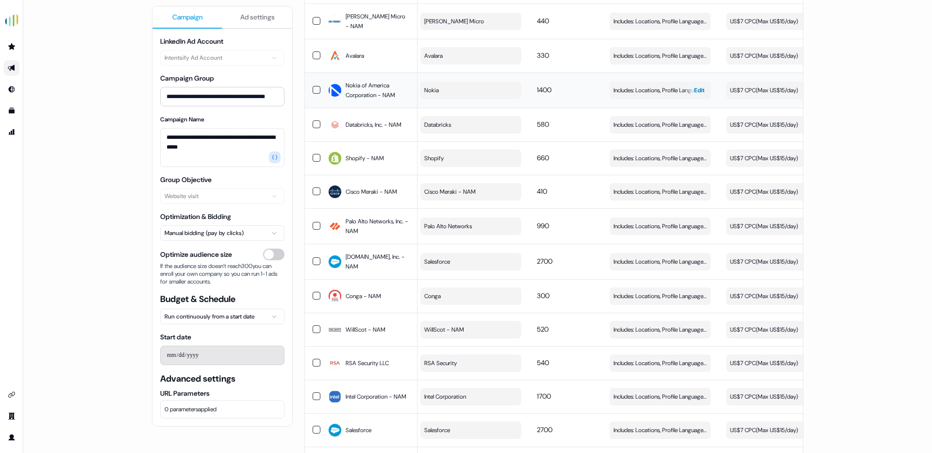
click at [642, 87] on span "Includes: Locations, Profile Language, Job Functions, Job Levels / Excludes: Jo…" at bounding box center [659, 90] width 93 height 10
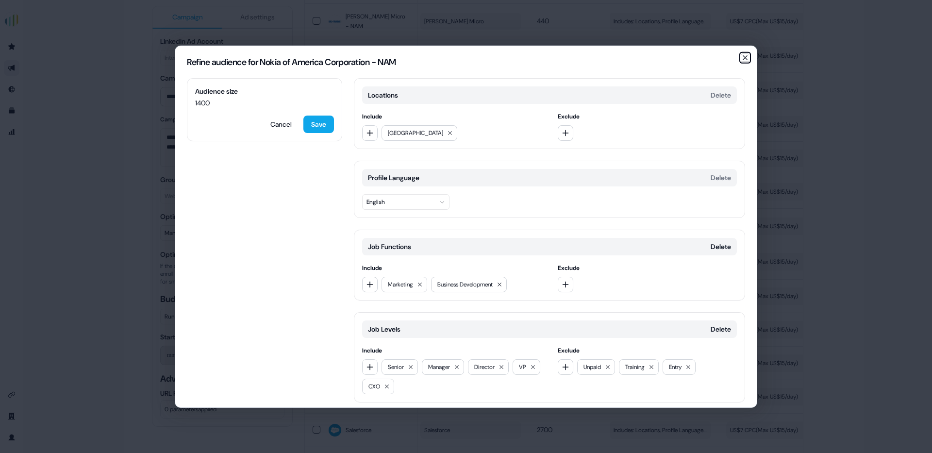
click at [746, 54] on icon "button" at bounding box center [745, 57] width 8 height 8
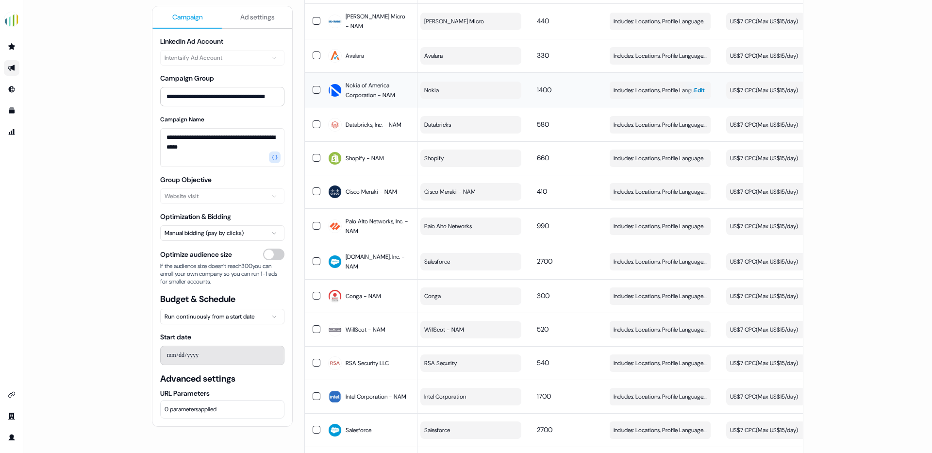
click at [629, 94] on span "Includes: Locations, Profile Language, Job Functions, Job Levels / Excludes: Jo…" at bounding box center [659, 90] width 93 height 10
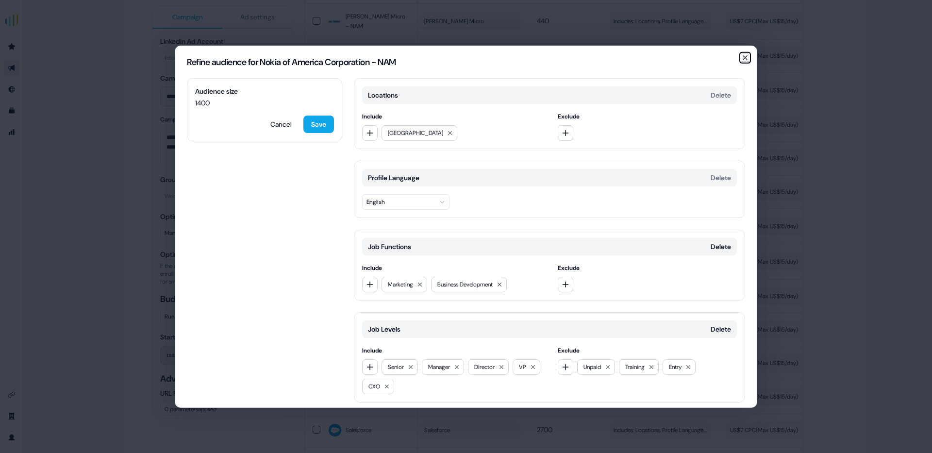
click at [744, 55] on icon "button" at bounding box center [745, 57] width 8 height 8
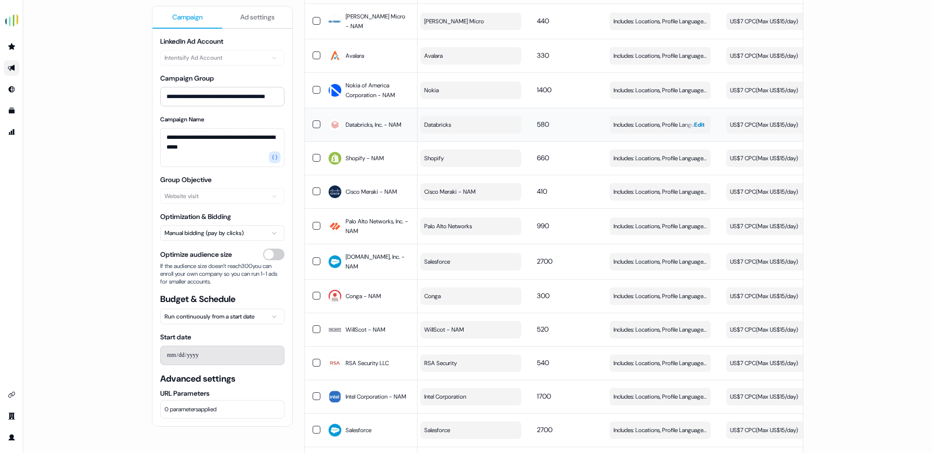
click at [655, 123] on span "Includes: Locations, Profile Language, Job Functions, Job Levels / Excludes: Jo…" at bounding box center [659, 125] width 93 height 10
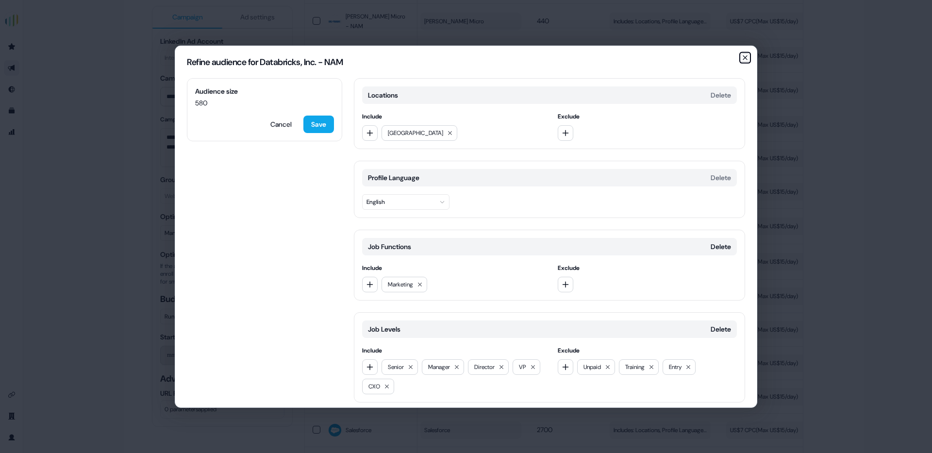
click at [743, 56] on icon "button" at bounding box center [745, 57] width 8 height 8
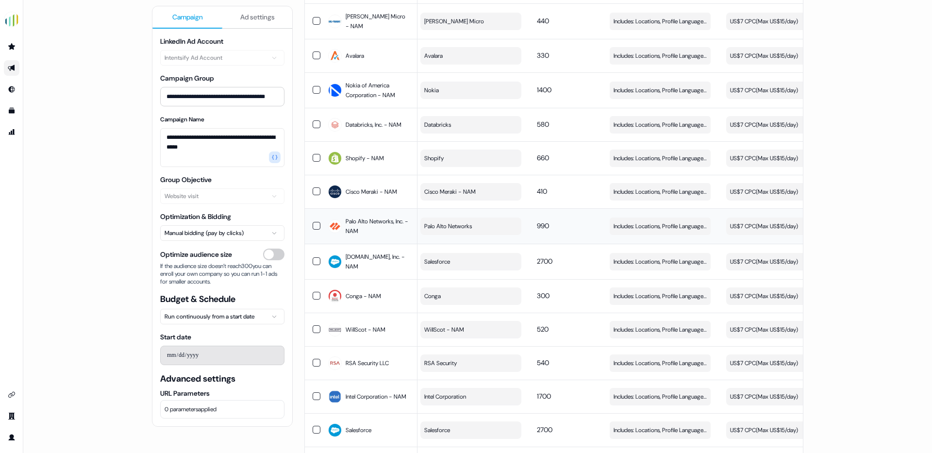
scroll to position [1018, 0]
click at [657, 158] on span "Includes: Locations, Profile Language, Job Functions, Job Levels / Excludes: Jo…" at bounding box center [659, 157] width 93 height 10
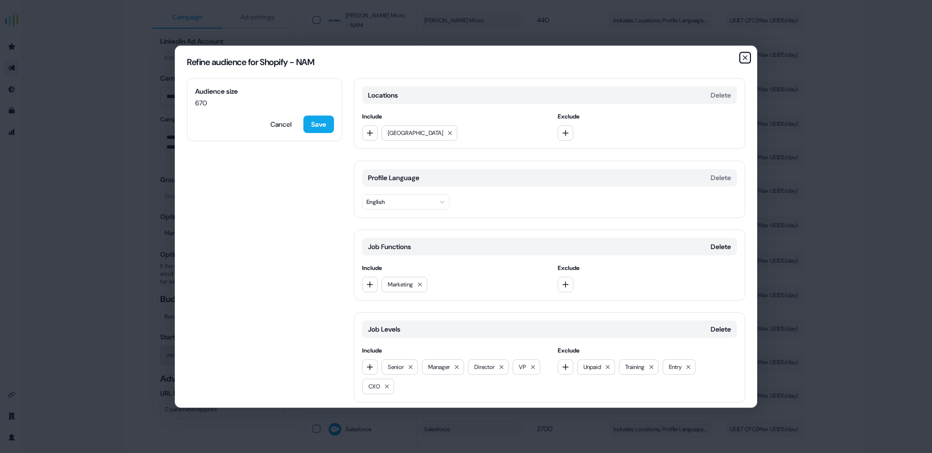
click at [741, 54] on icon "button" at bounding box center [745, 57] width 8 height 8
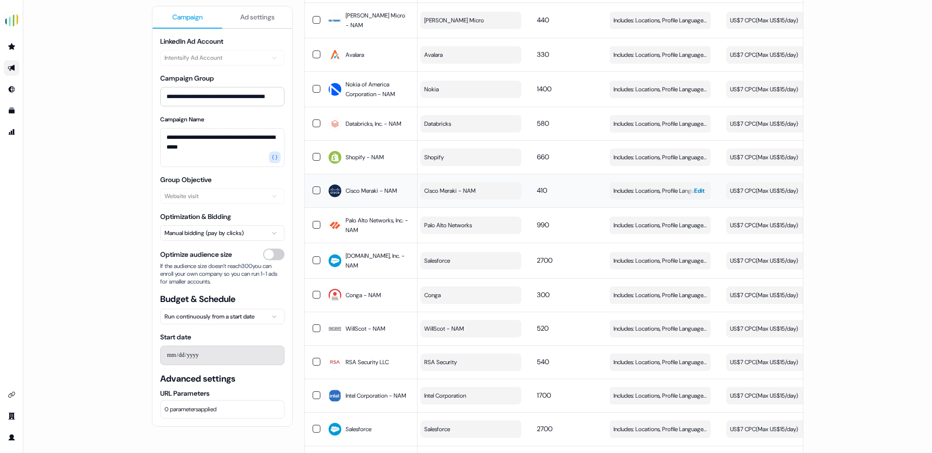
click at [631, 191] on span "Includes: Locations, Profile Language, Job Functions, Job Levels / Excludes: Jo…" at bounding box center [659, 191] width 93 height 10
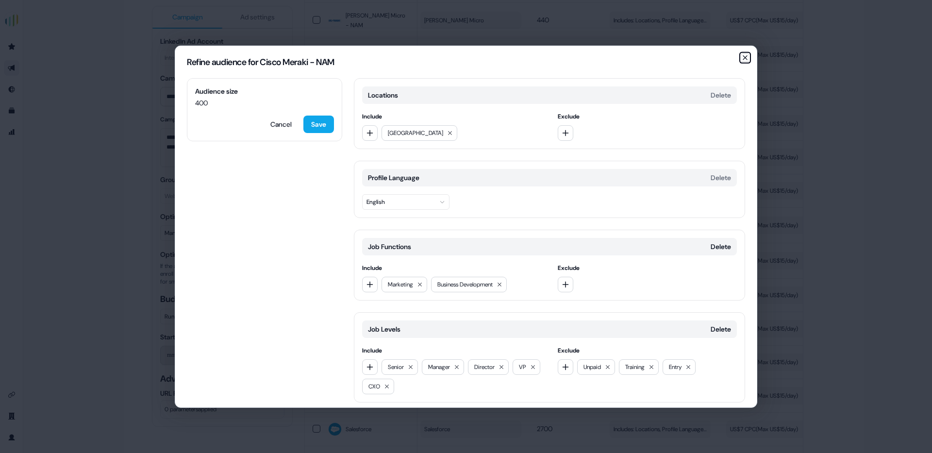
click at [741, 57] on icon "button" at bounding box center [745, 57] width 8 height 8
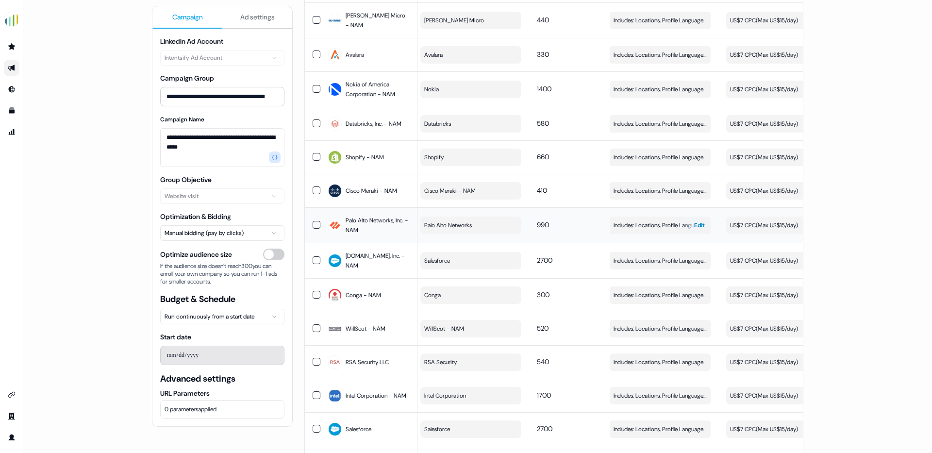
click at [645, 226] on span "Includes: Locations, Profile Language, Job Functions, Job Levels / Excludes: Jo…" at bounding box center [659, 225] width 93 height 10
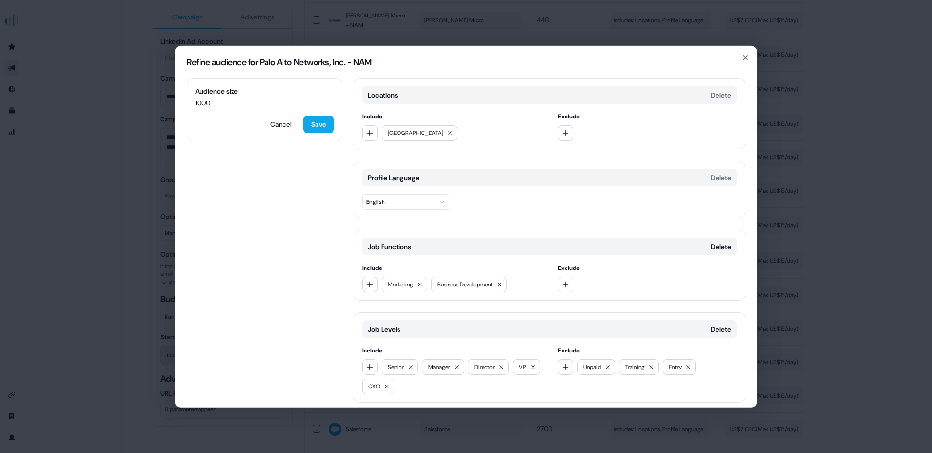
click at [740, 56] on div "Refine audience for Palo Alto Networks, Inc. - NAM" at bounding box center [465, 62] width 581 height 32
click at [746, 54] on icon "button" at bounding box center [745, 57] width 8 height 8
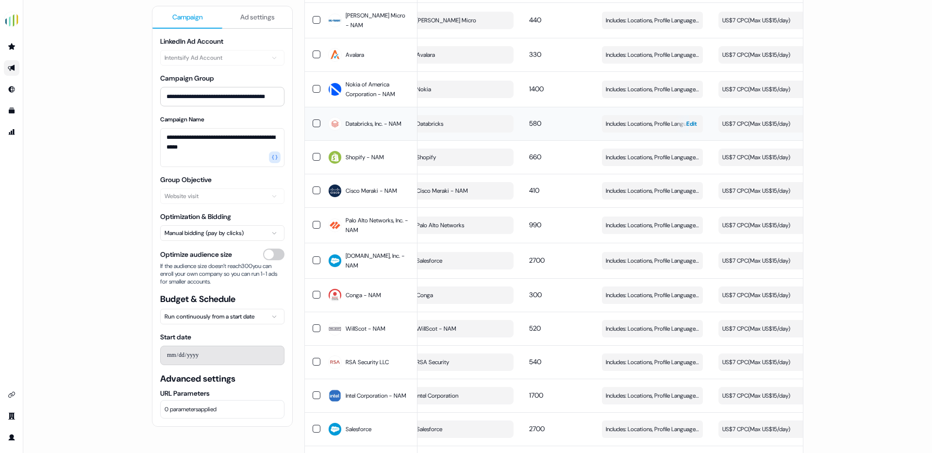
scroll to position [0, 14]
click at [633, 266] on button "Includes: Locations, Profile Language, Job Functions, Job Levels / Excludes: Jo…" at bounding box center [650, 260] width 101 height 17
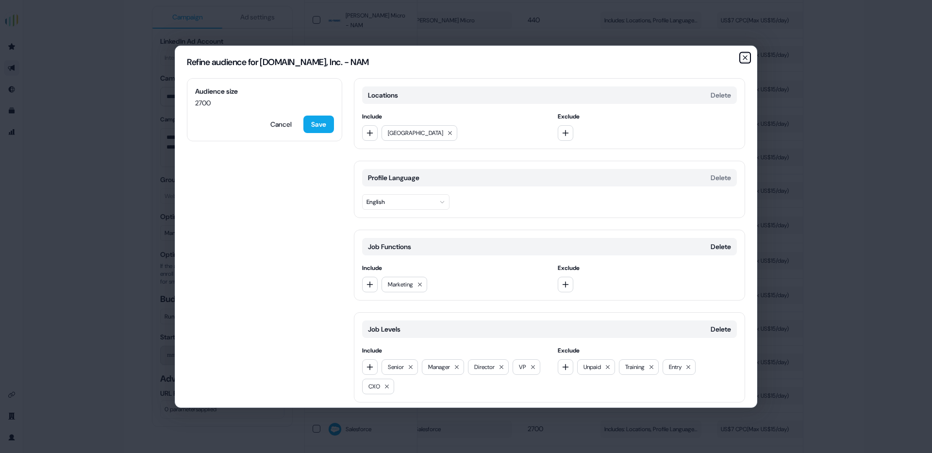
click at [742, 56] on icon "button" at bounding box center [745, 57] width 8 height 8
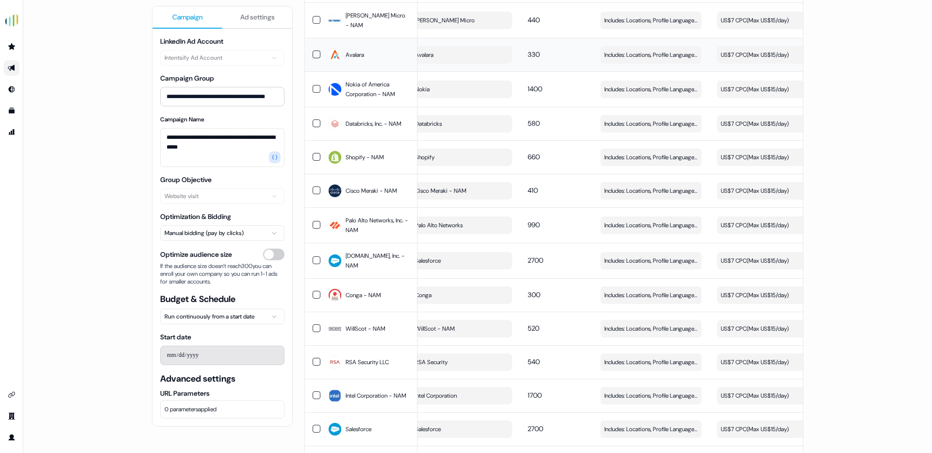
scroll to position [1020, 0]
click at [644, 289] on span "Includes: Locations, Profile Language, Job Functions, Job Levels / Excludes: Jo…" at bounding box center [650, 293] width 93 height 10
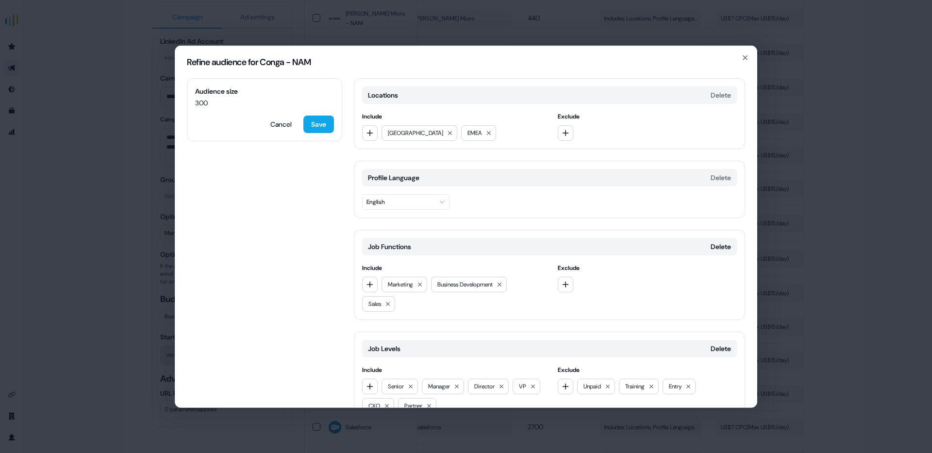
scroll to position [55, 0]
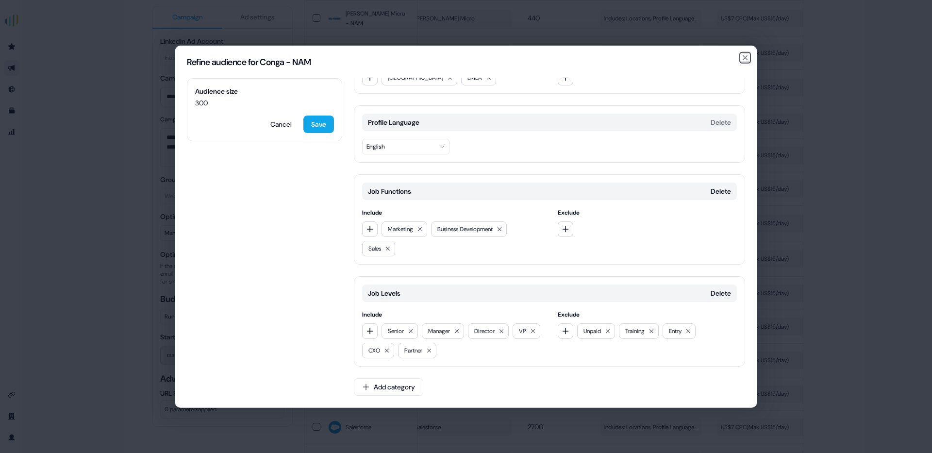
drag, startPoint x: 745, startPoint y: 55, endPoint x: 741, endPoint y: 63, distance: 9.2
click at [745, 55] on icon "button" at bounding box center [745, 57] width 8 height 8
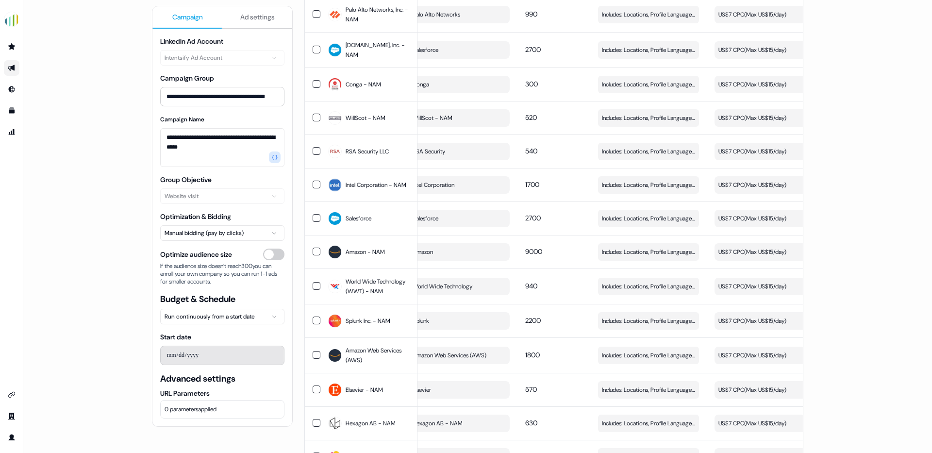
scroll to position [1244, 0]
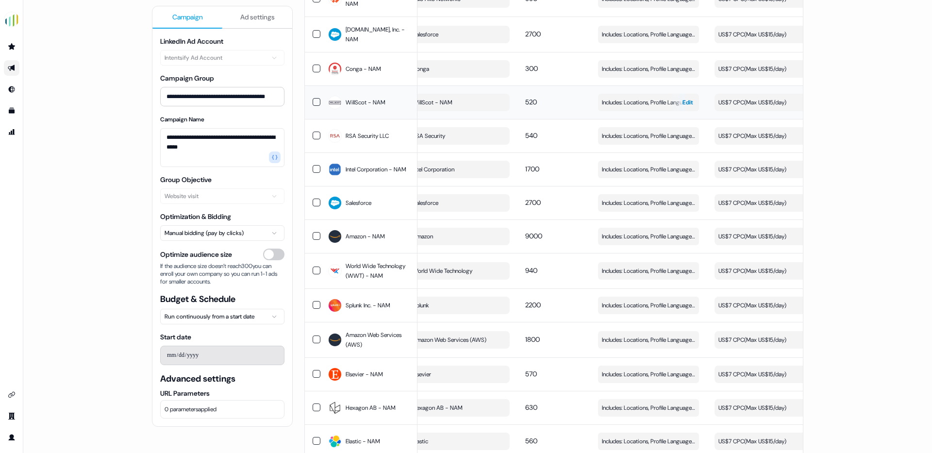
click at [634, 101] on span "Includes: Locations, Profile Language, Job Functions, Job Levels / Excludes: Jo…" at bounding box center [648, 103] width 93 height 10
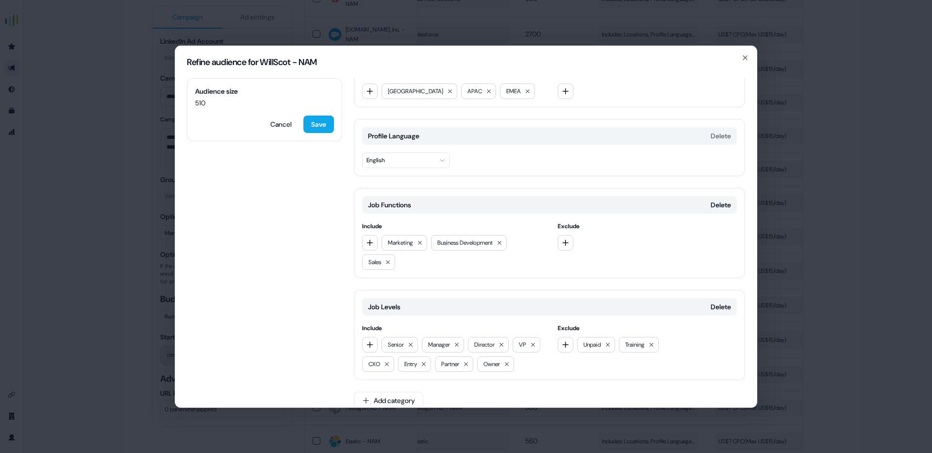
scroll to position [50, 0]
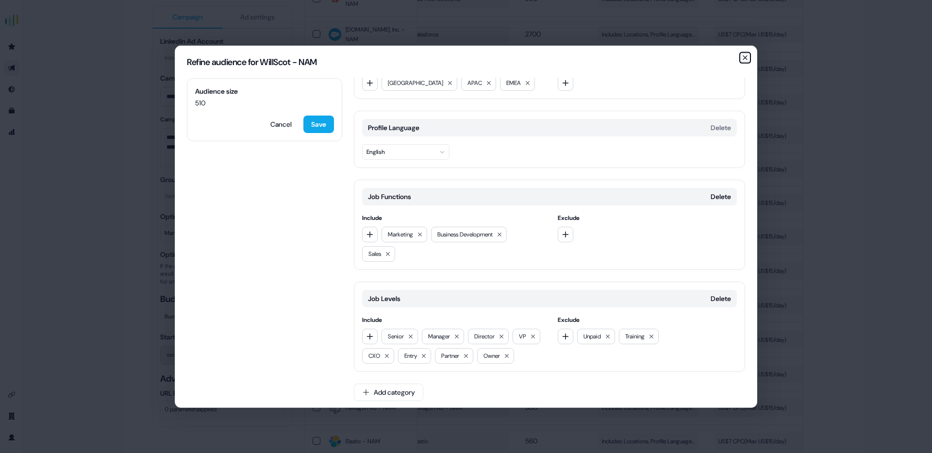
click at [744, 54] on icon "button" at bounding box center [745, 57] width 8 height 8
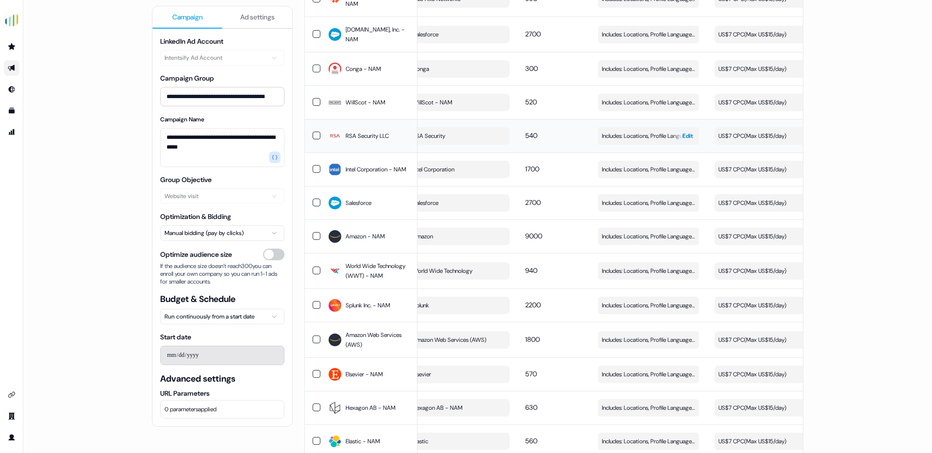
click at [661, 135] on span "Includes: Locations, Profile Language, Job Functions, Job Levels / Excludes: Jo…" at bounding box center [648, 136] width 93 height 10
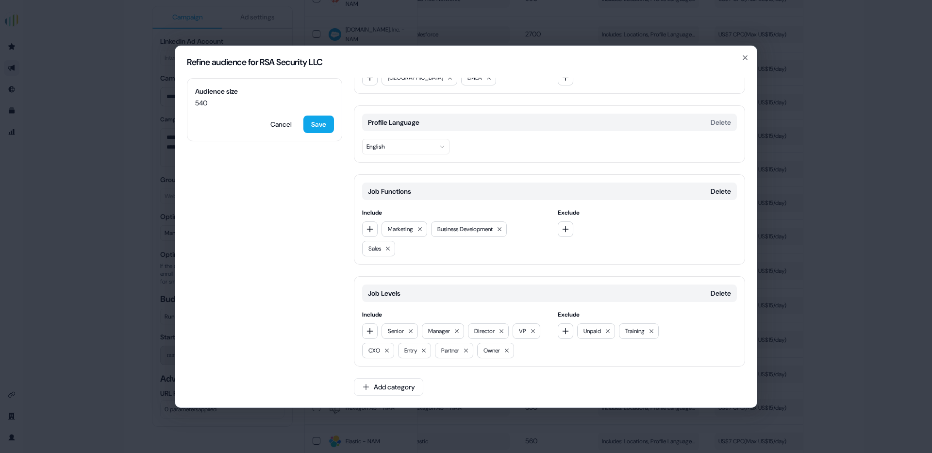
scroll to position [68, 0]
click at [745, 53] on icon "button" at bounding box center [745, 57] width 8 height 8
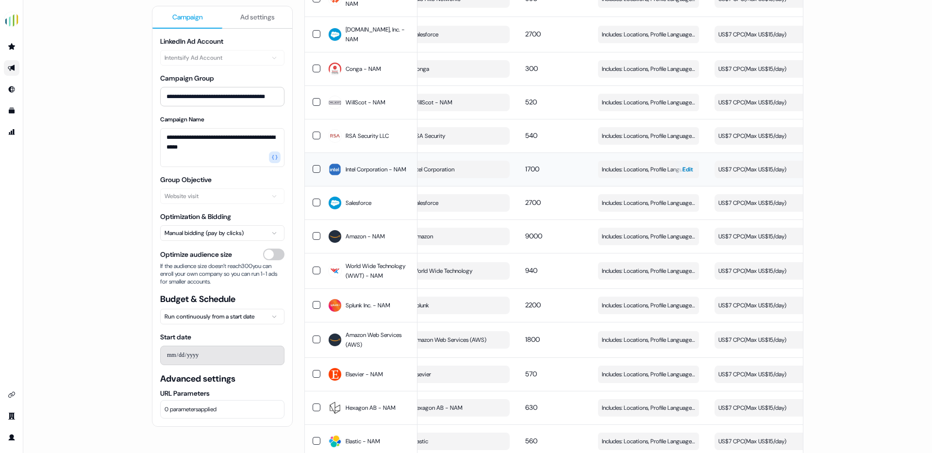
click at [621, 169] on span "Includes: Locations, Profile Language, Job Functions, Job Levels / Excludes: Jo…" at bounding box center [648, 170] width 93 height 10
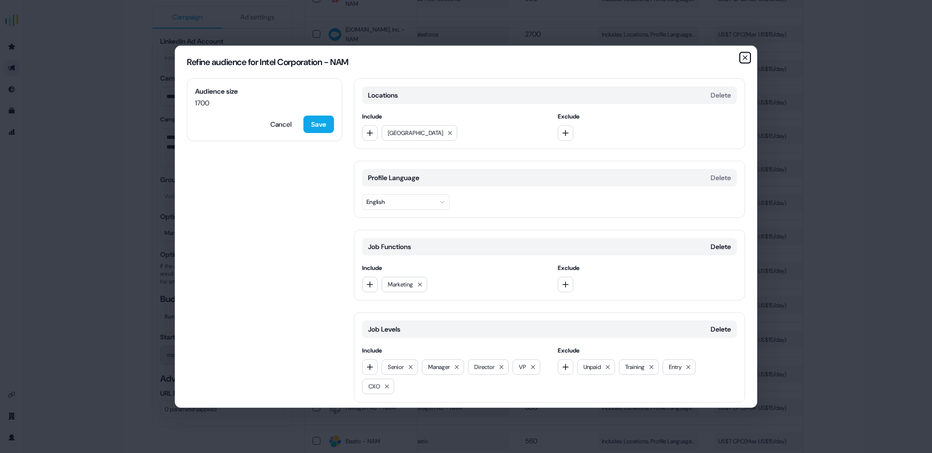
click at [745, 56] on icon "button" at bounding box center [745, 57] width 8 height 8
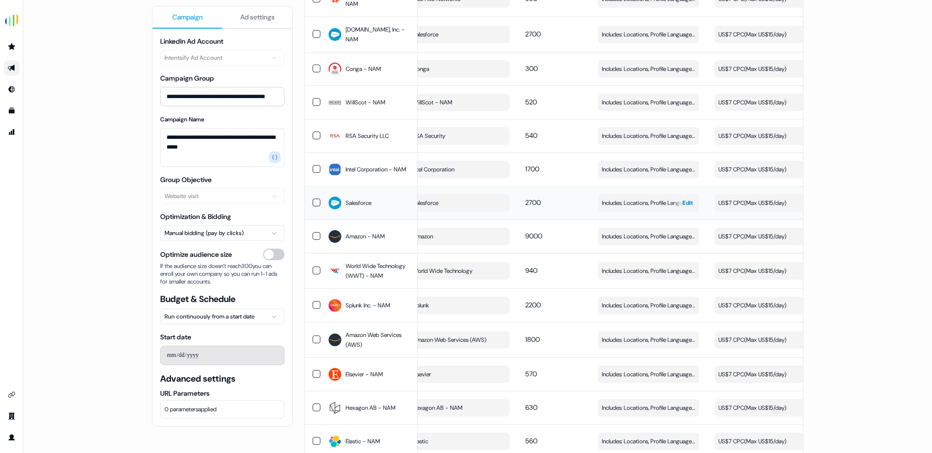
click at [611, 201] on span "Includes: Locations, Profile Language, Job Functions, Job Levels / Excludes: Jo…" at bounding box center [648, 203] width 93 height 10
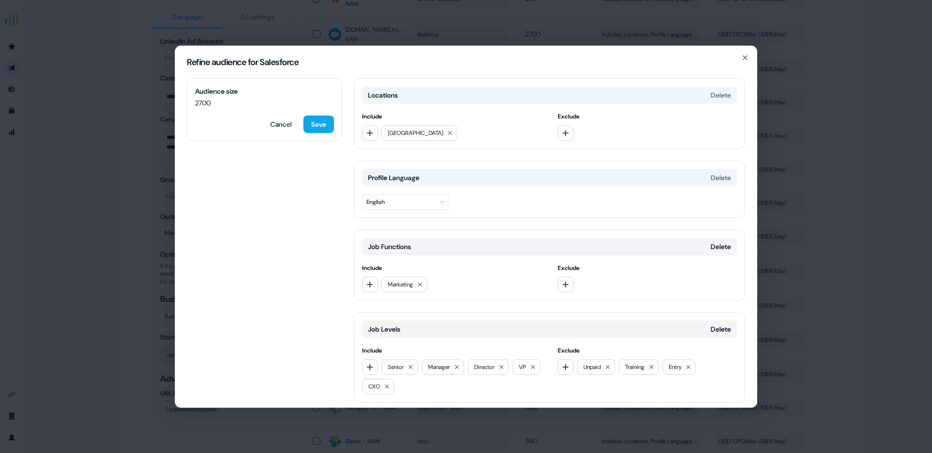
scroll to position [0, 0]
click at [745, 55] on icon "button" at bounding box center [745, 57] width 8 height 8
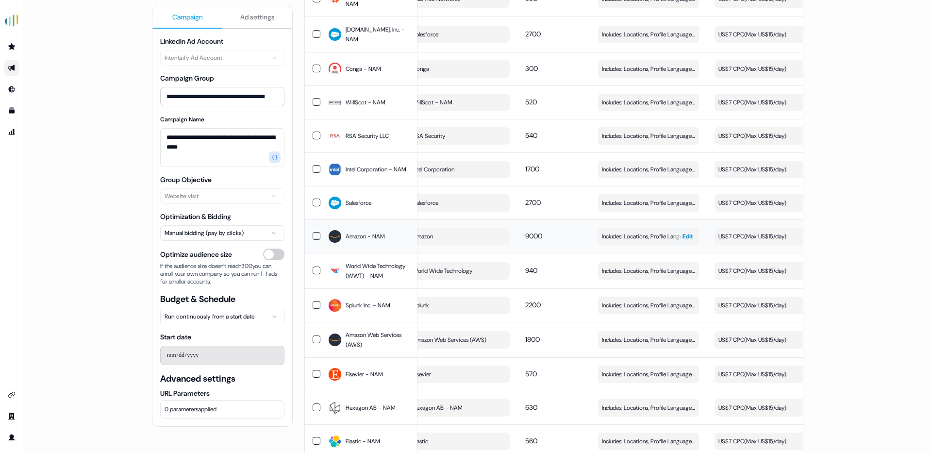
click at [632, 237] on span "Includes: Locations, Profile Language, Job Functions, Job Levels / Excludes: Jo…" at bounding box center [648, 237] width 93 height 10
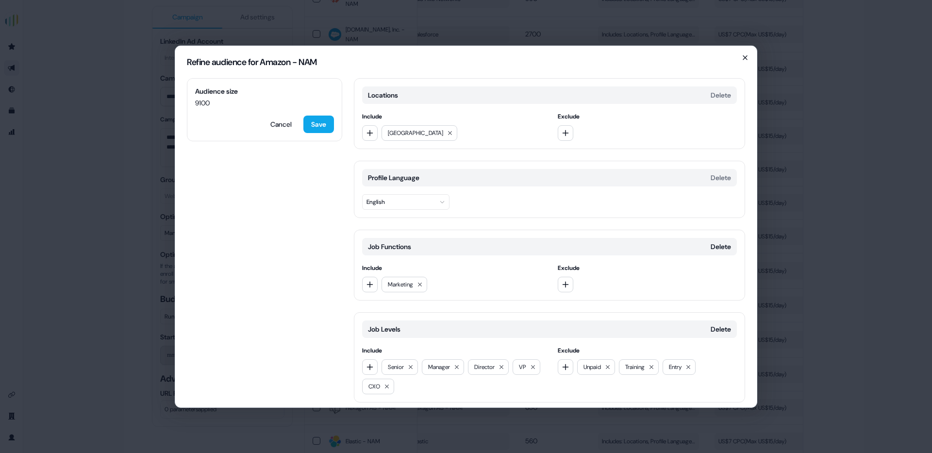
click at [745, 57] on icon "button" at bounding box center [745, 57] width 4 height 4
click at [745, 57] on div "Refine audience for Amazon - NAM Audience size 9100 Cancel Save Locations Delet…" at bounding box center [466, 226] width 932 height 453
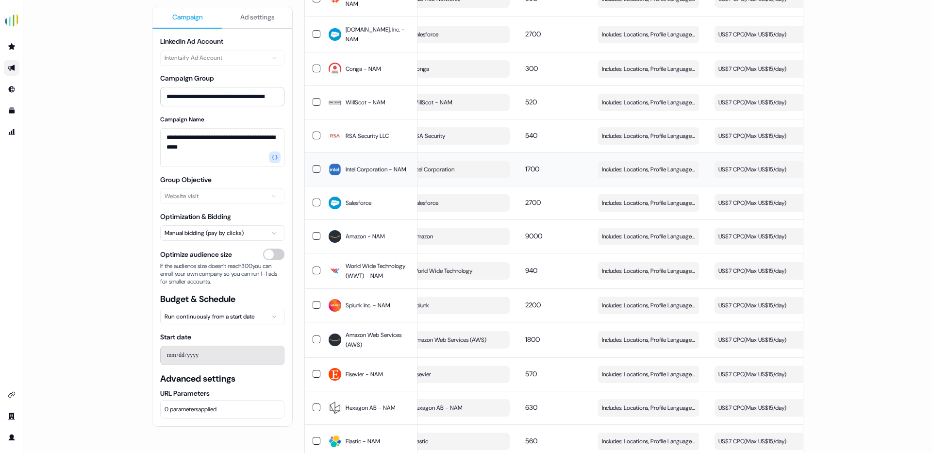
scroll to position [1243, 0]
click at [613, 270] on span "Includes: Locations, Profile Language, Job Functions, Job Levels / Excludes: Jo…" at bounding box center [648, 271] width 93 height 10
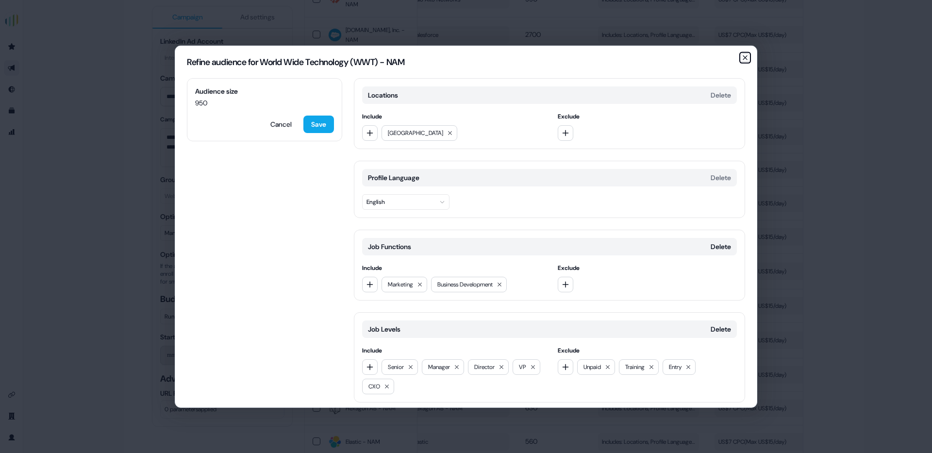
click at [745, 58] on icon "button" at bounding box center [745, 57] width 4 height 4
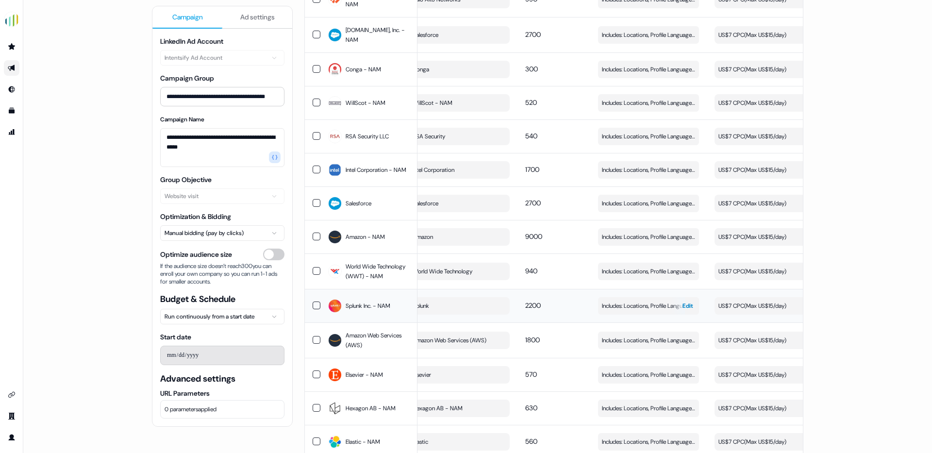
click at [630, 306] on span "Includes: Locations, Profile Language, Job Functions, Job Levels / Excludes: Jo…" at bounding box center [648, 306] width 93 height 10
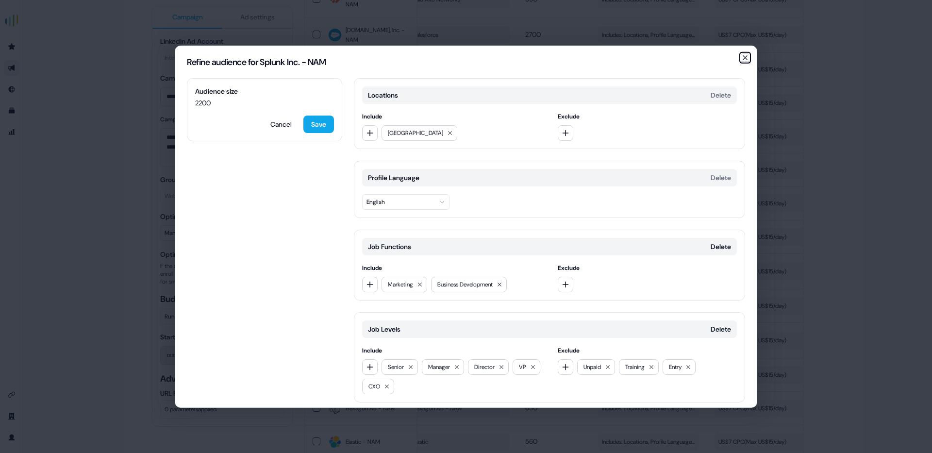
click at [744, 55] on icon "button" at bounding box center [745, 57] width 8 height 8
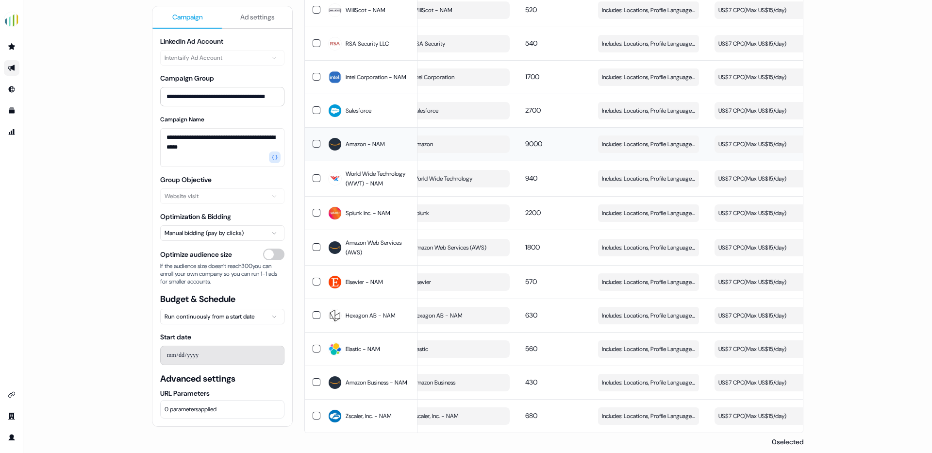
scroll to position [1349, 0]
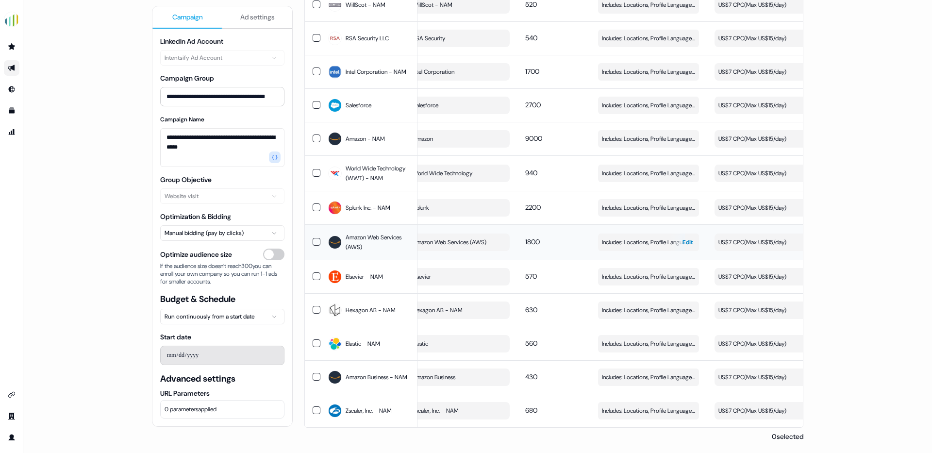
click at [622, 237] on span "Includes: Locations, Profile Language, Job Functions, Job Levels / Excludes: Jo…" at bounding box center [648, 242] width 93 height 10
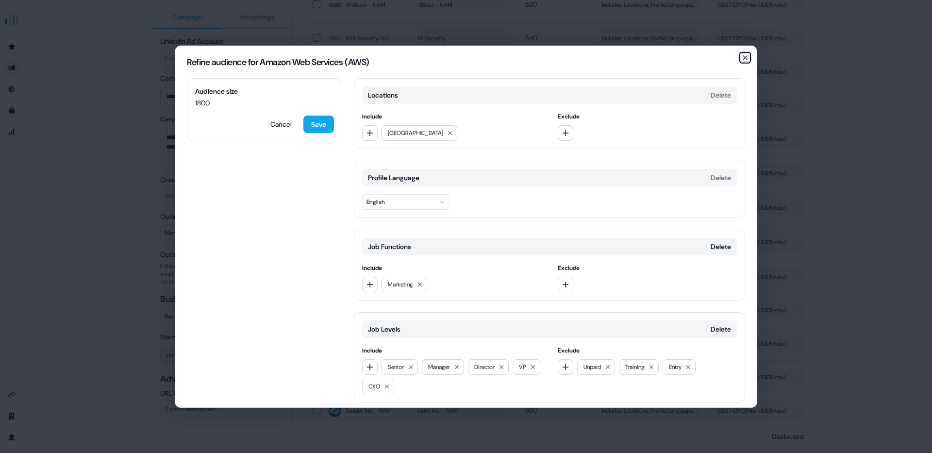
click at [747, 58] on icon "button" at bounding box center [745, 57] width 8 height 8
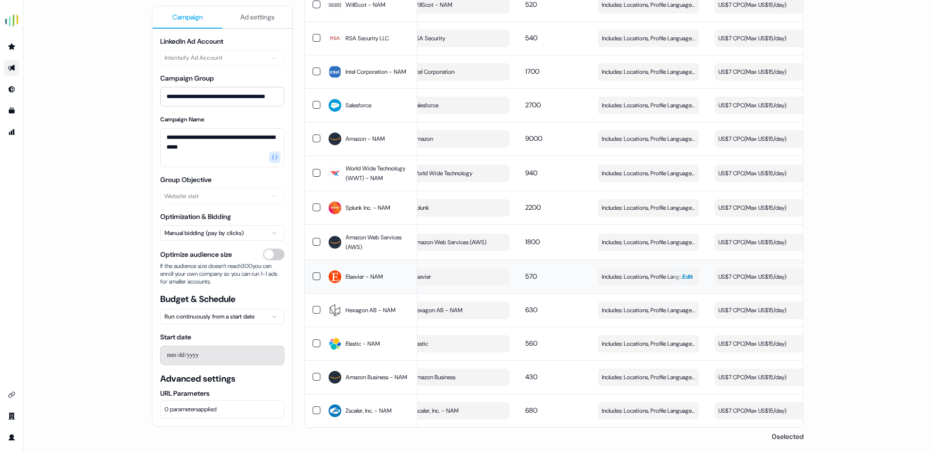
click at [634, 273] on span "Includes: Locations, Profile Language, Job Functions, Job Levels / Excludes: Jo…" at bounding box center [648, 277] width 93 height 10
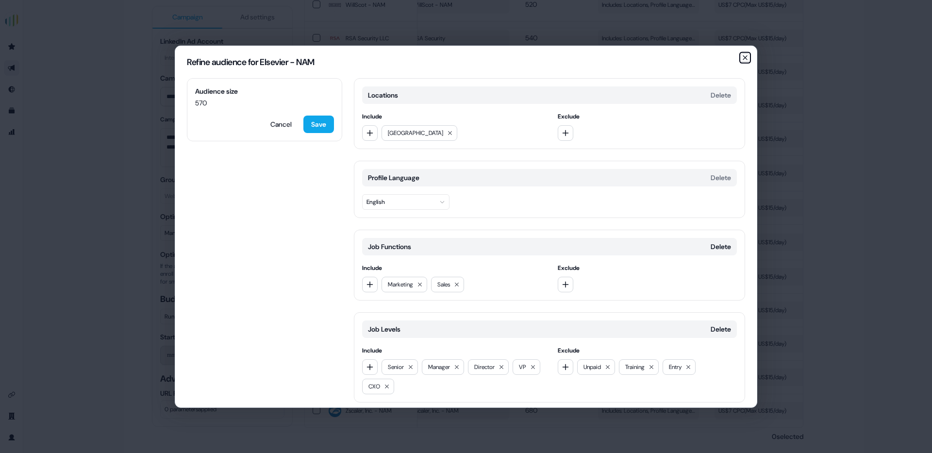
click at [743, 56] on icon "button" at bounding box center [745, 57] width 8 height 8
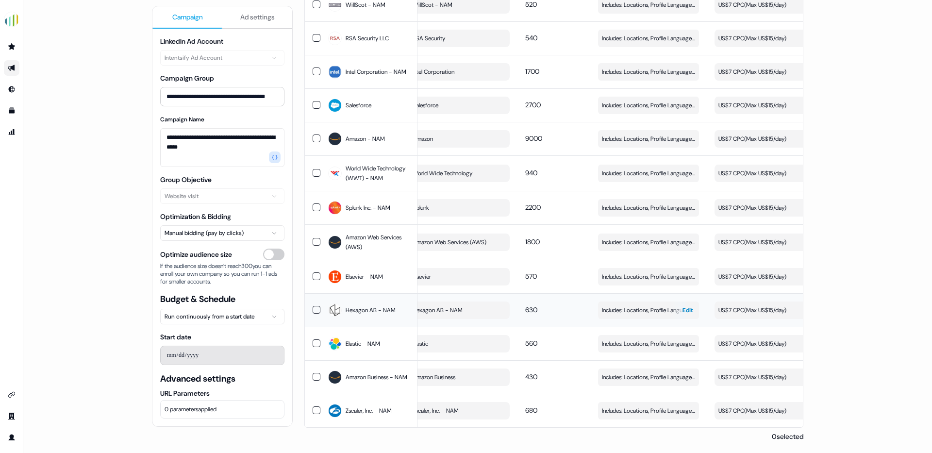
click at [632, 305] on span "Includes: Locations, Profile Language, Job Functions, Job Levels / Excludes: Jo…" at bounding box center [648, 310] width 93 height 10
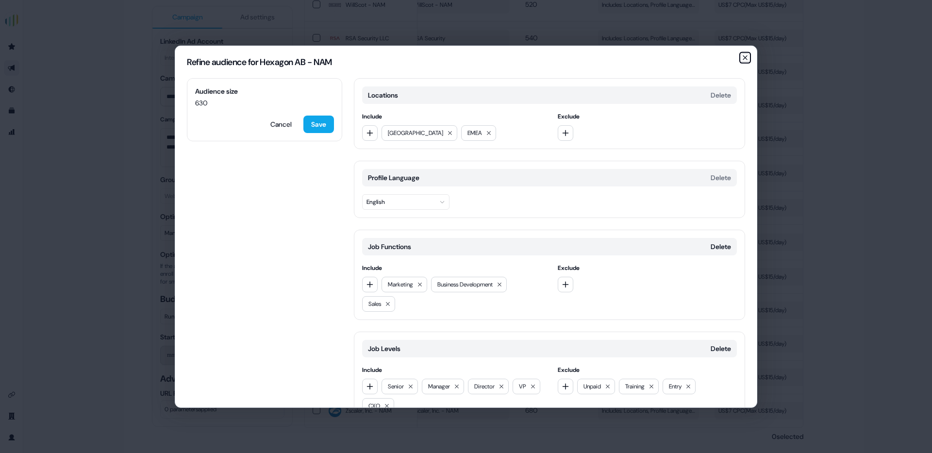
click at [742, 54] on icon "button" at bounding box center [745, 57] width 8 height 8
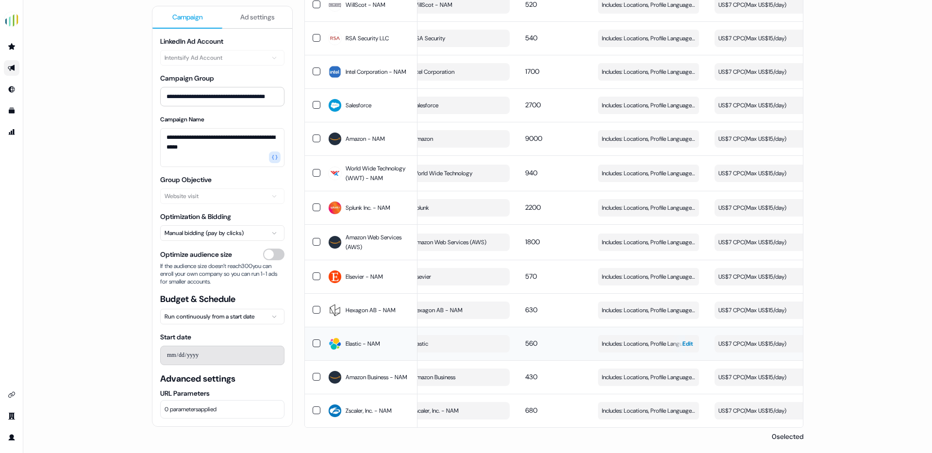
click at [628, 339] on span "Includes: Locations, Profile Language, Job Functions, Job Levels / Excludes: Jo…" at bounding box center [648, 344] width 93 height 10
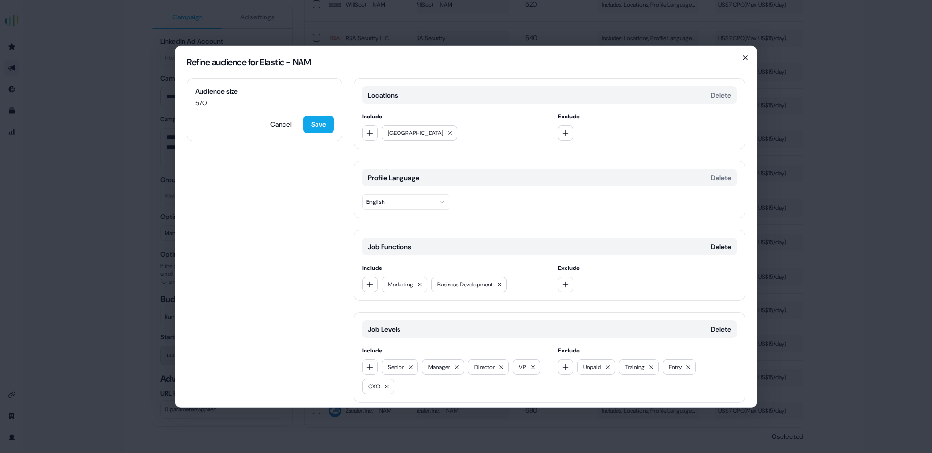
click at [745, 56] on icon "button" at bounding box center [745, 57] width 8 height 8
click at [745, 56] on div "Refine audience for Elastic - NAM Audience size 570 Cancel Save Locations Delet…" at bounding box center [466, 226] width 932 height 453
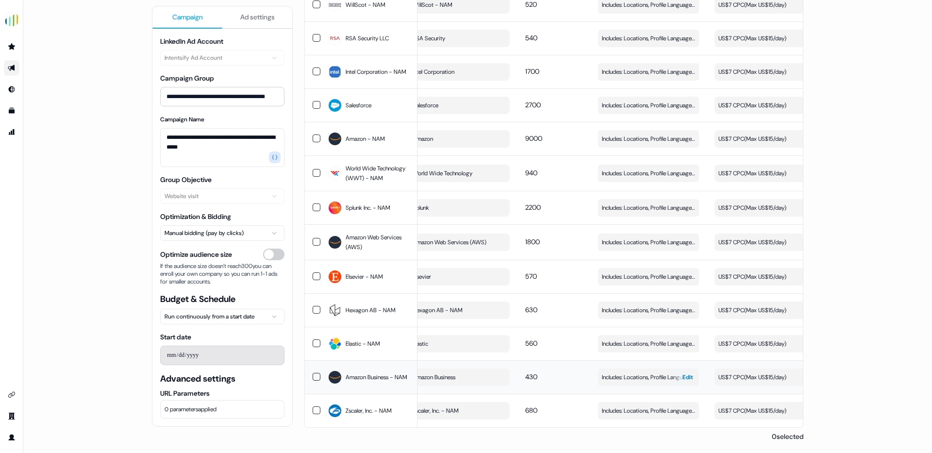
click at [629, 375] on span "Includes: Locations, Profile Language, Job Functions, Job Levels / Excludes: Jo…" at bounding box center [648, 377] width 93 height 10
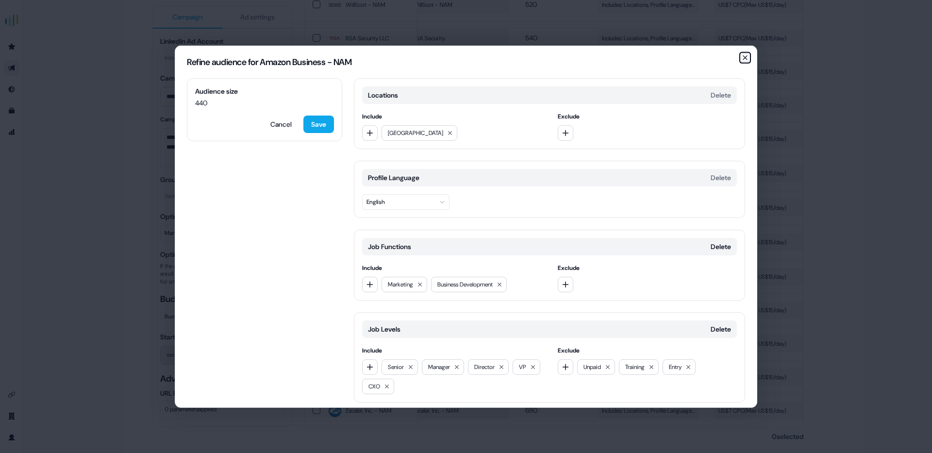
click at [745, 55] on icon "button" at bounding box center [745, 57] width 8 height 8
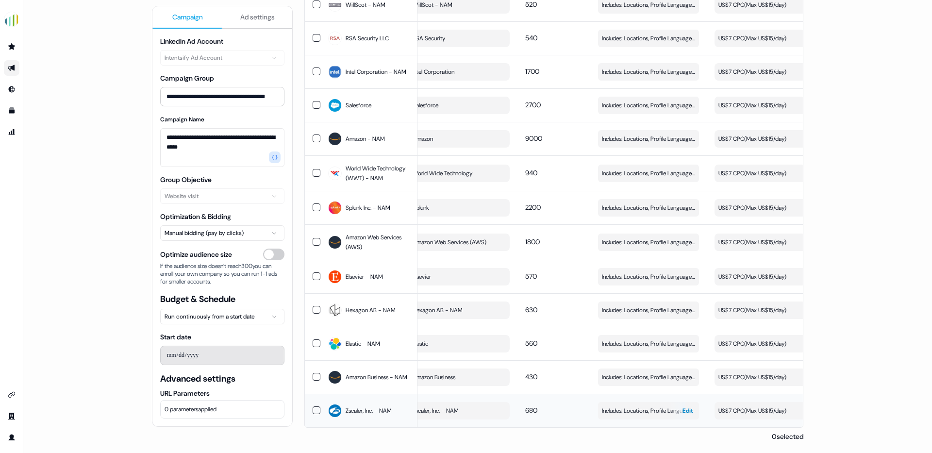
click at [643, 406] on span "Includes: Locations, Profile Language, Job Functions, Job Levels / Excludes: Jo…" at bounding box center [648, 411] width 93 height 10
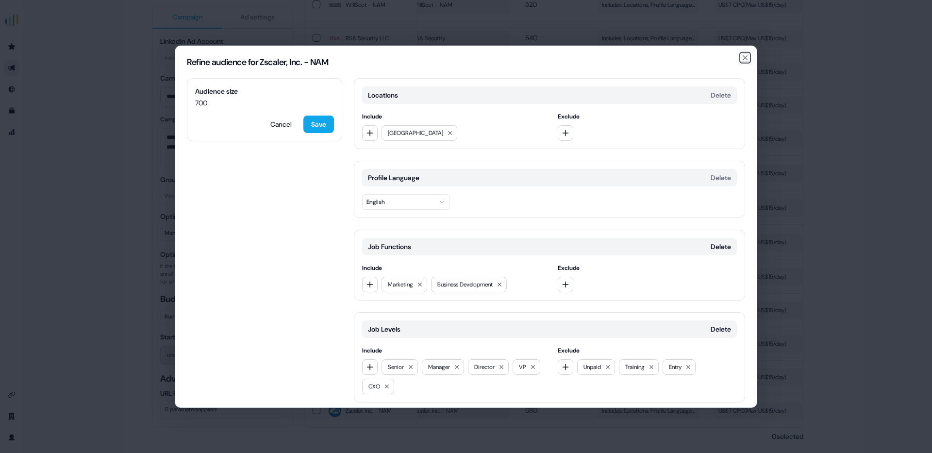
click at [743, 54] on icon "button" at bounding box center [745, 57] width 8 height 8
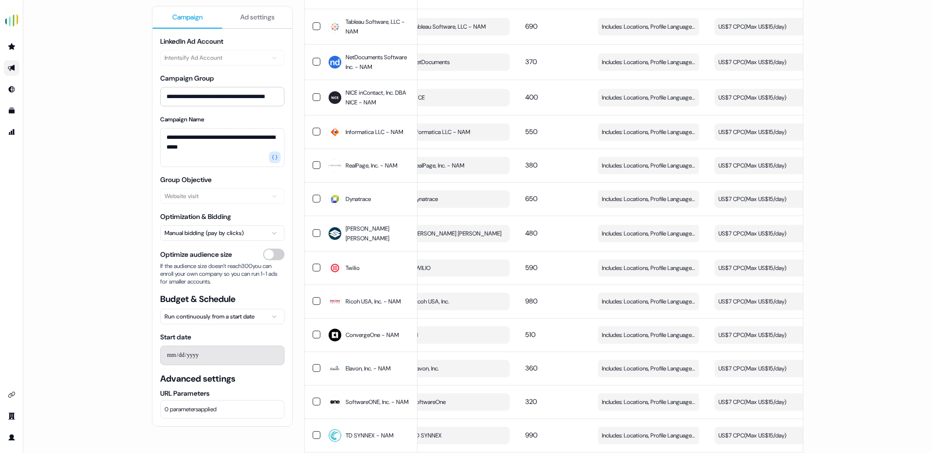
scroll to position [0, 0]
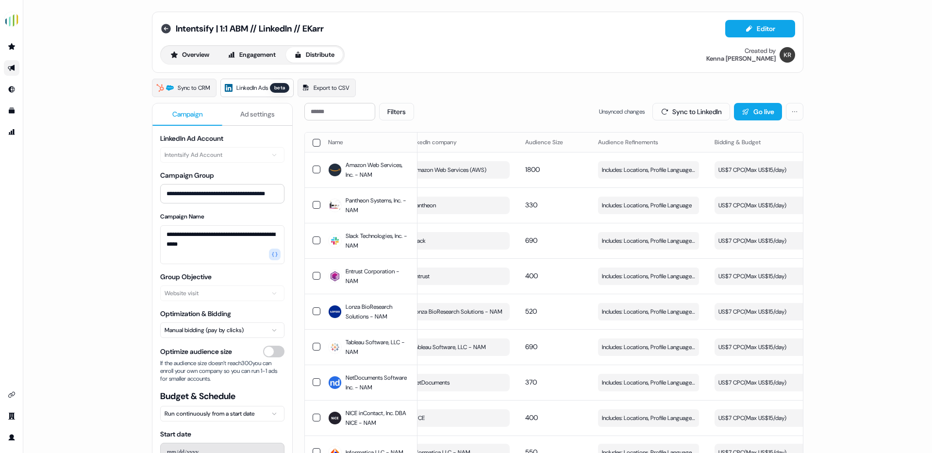
click at [167, 23] on icon at bounding box center [166, 29] width 12 height 12
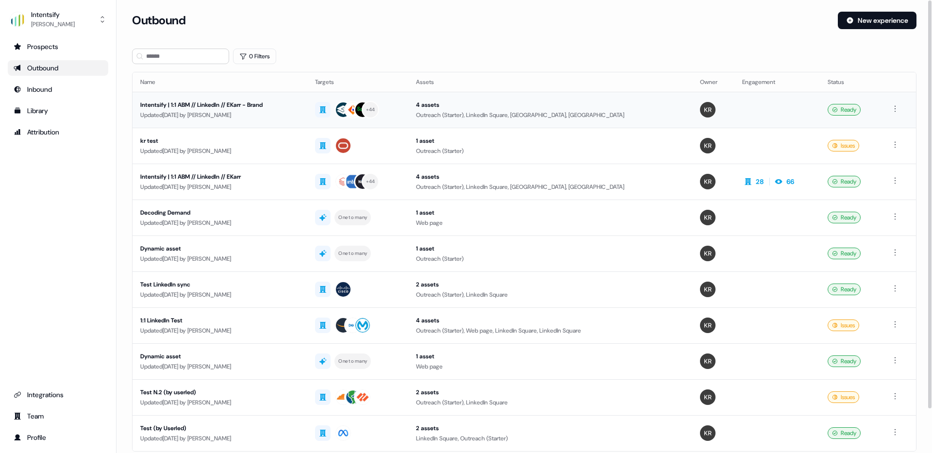
click at [203, 106] on div "Intentsify | 1:1 ABM // LinkedIn // EKarr - Brand" at bounding box center [219, 105] width 159 height 10
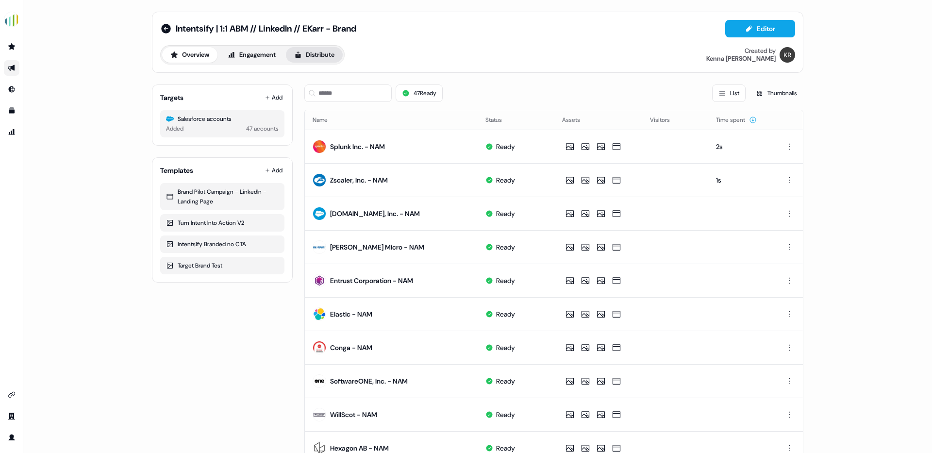
click at [317, 52] on button "Distribute" at bounding box center [314, 55] width 57 height 16
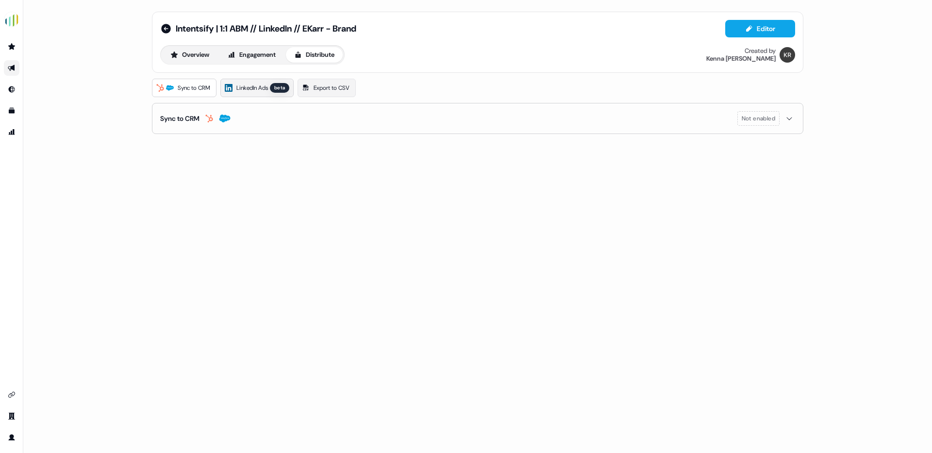
click at [261, 88] on span "LinkedIn Ads" at bounding box center [252, 88] width 32 height 10
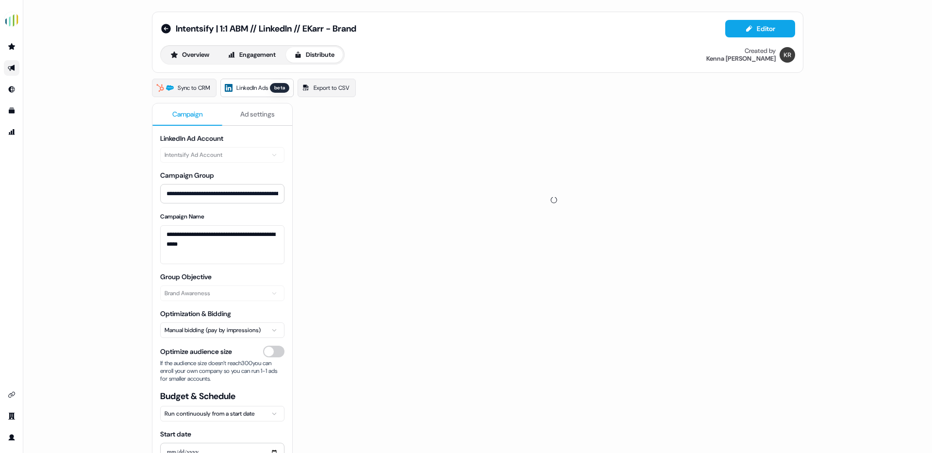
scroll to position [97, 0]
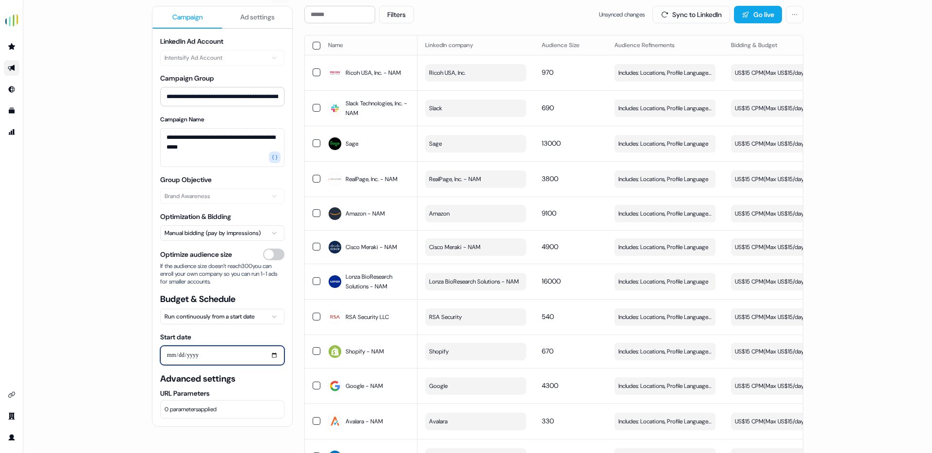
click at [270, 352] on input "**********" at bounding box center [222, 355] width 124 height 19
type input "**********"
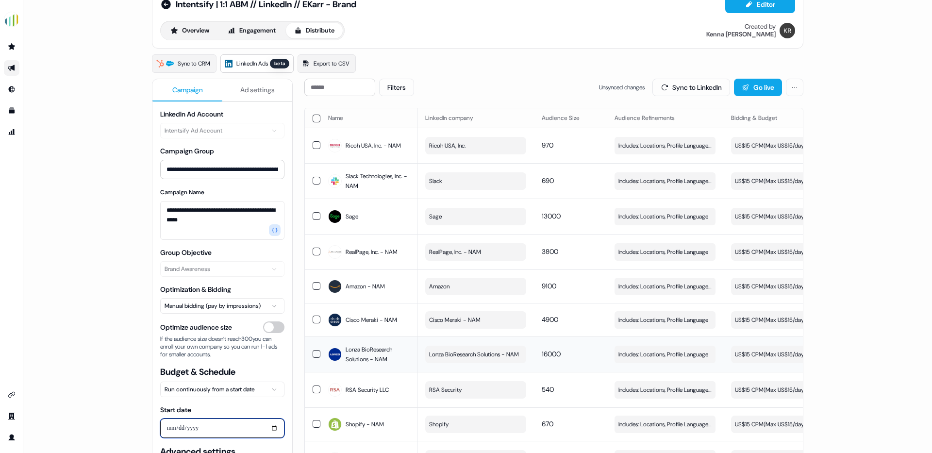
scroll to position [0, 0]
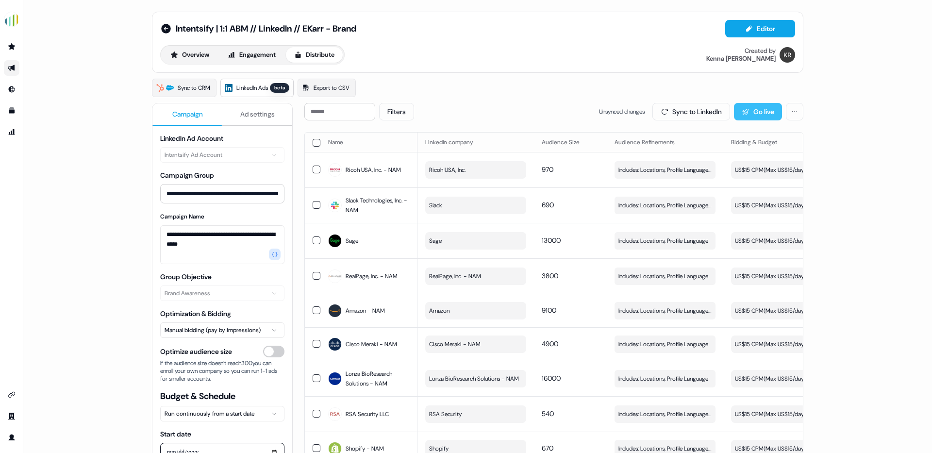
click at [761, 110] on button "Go live" at bounding box center [758, 111] width 48 height 17
